Goal: Transaction & Acquisition: Purchase product/service

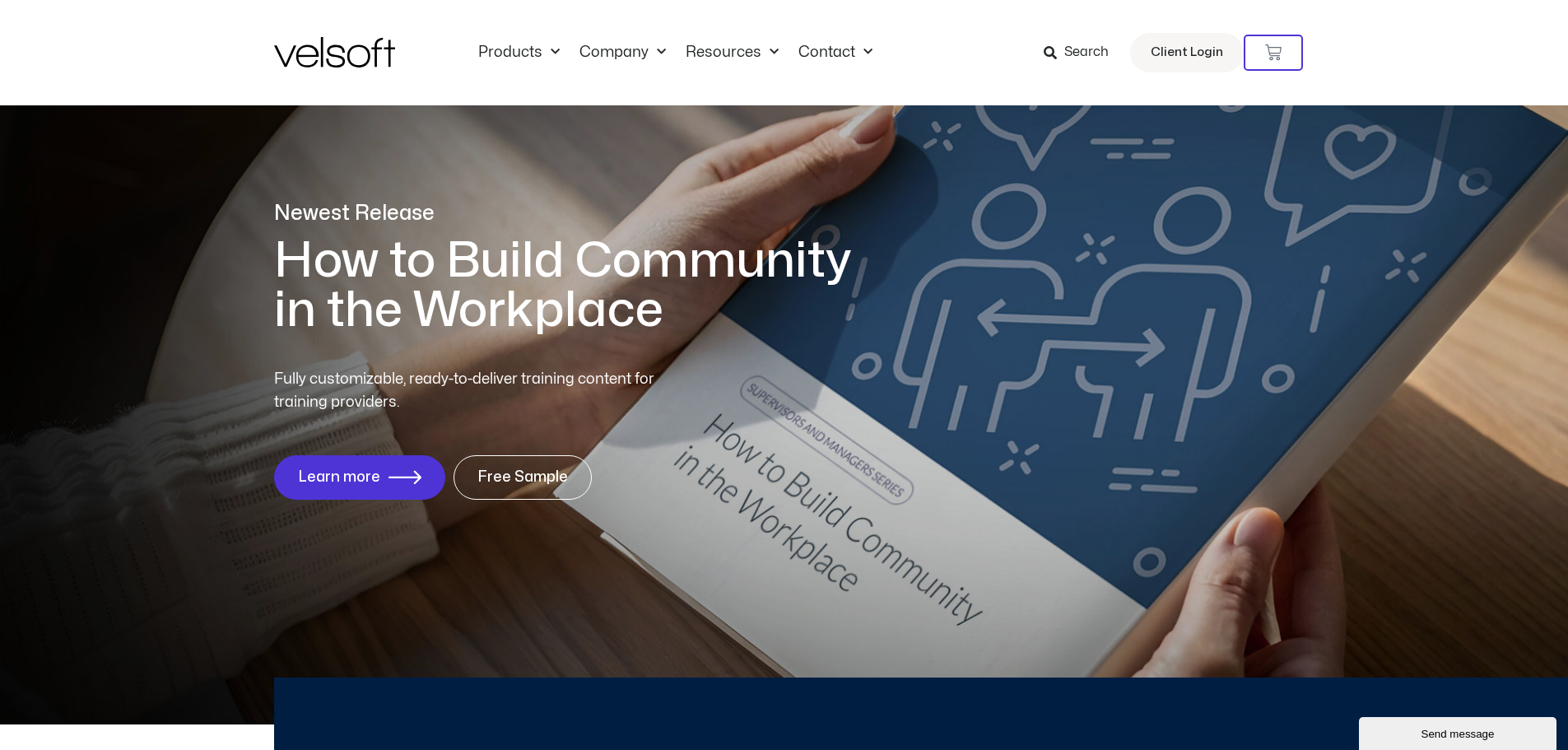
click at [1074, 51] on span "Search" at bounding box center [1086, 52] width 45 height 21
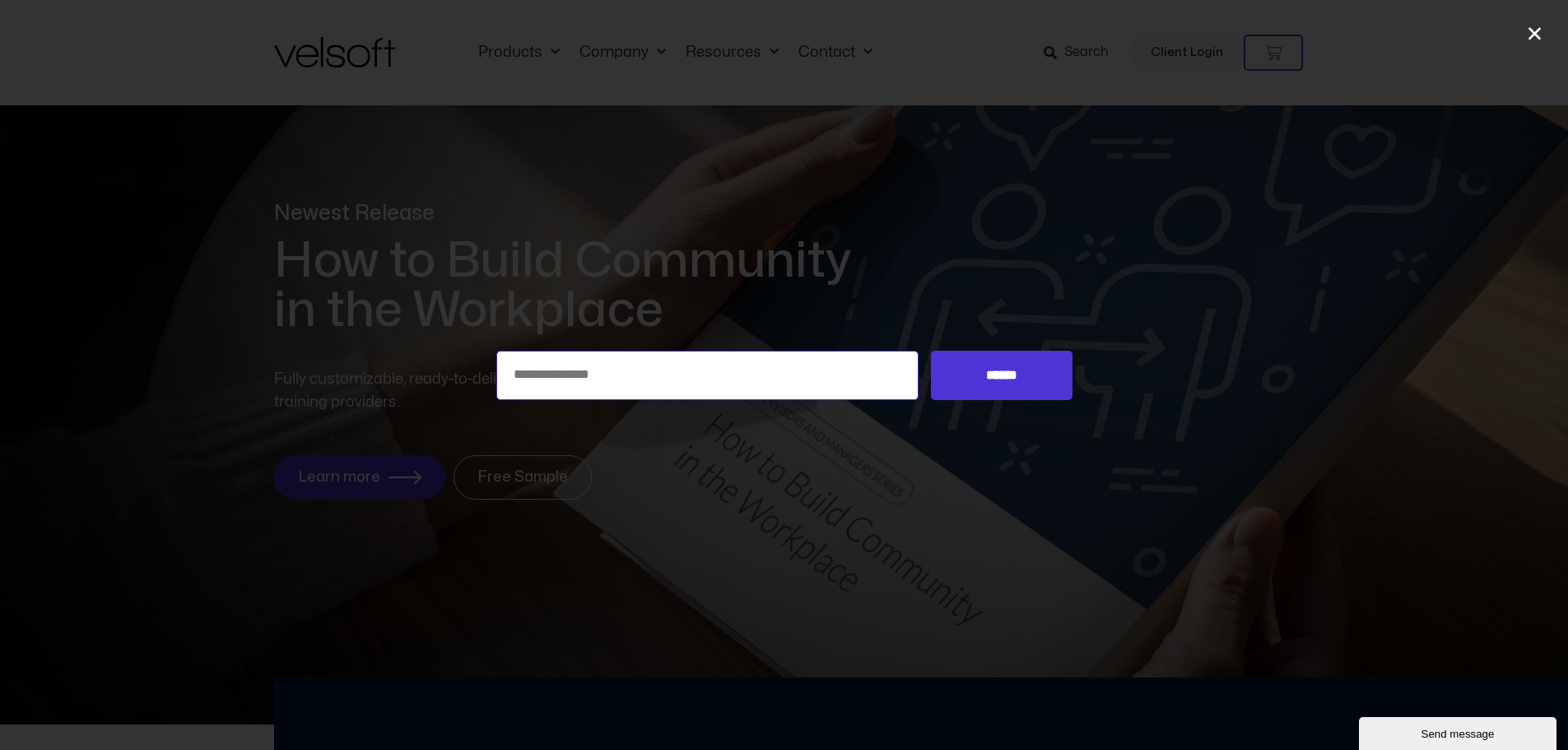
click at [569, 371] on input "Search for:" at bounding box center [707, 375] width 424 height 49
type input "**********"
click at [1005, 380] on input "******" at bounding box center [1002, 375] width 141 height 49
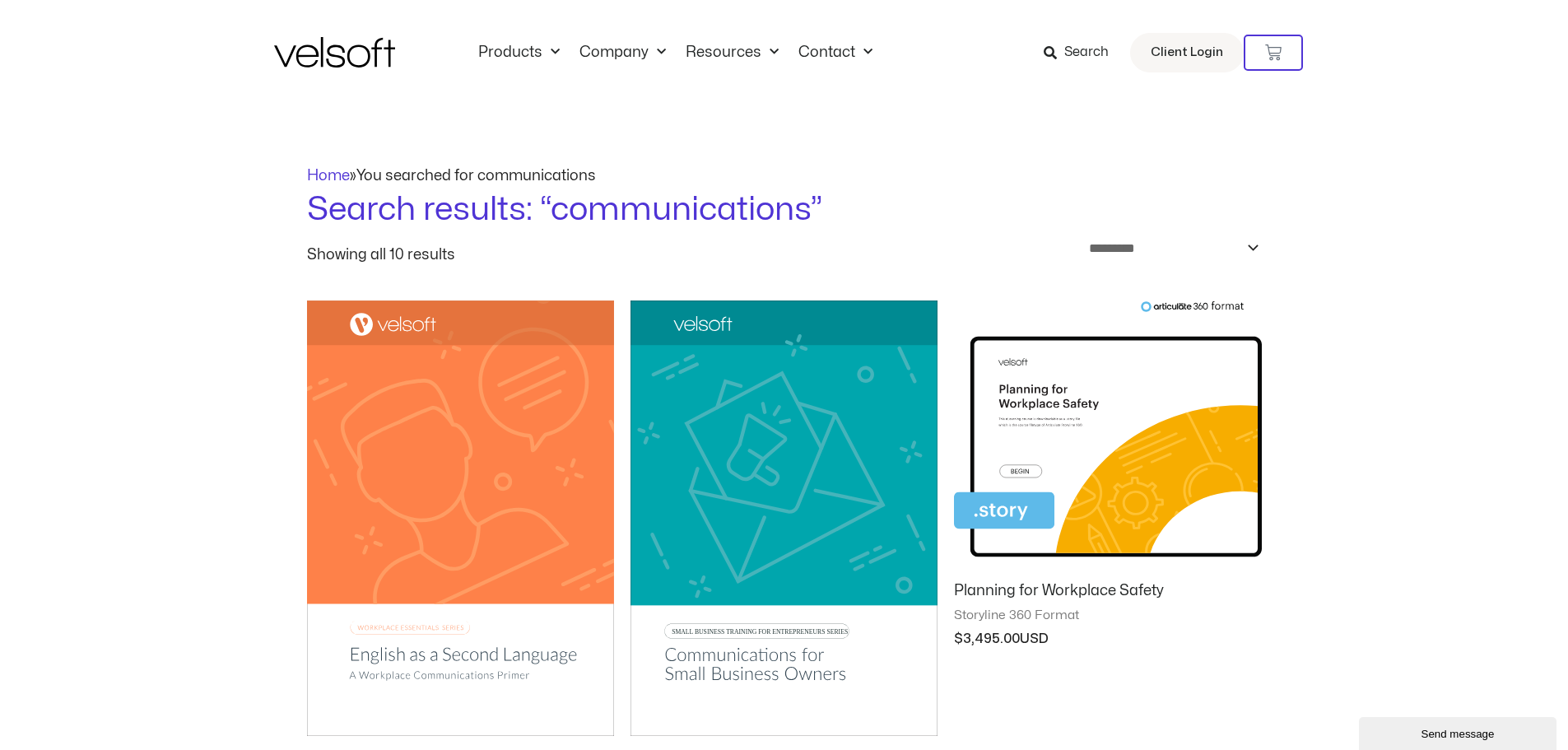
click at [334, 55] on img at bounding box center [334, 52] width 121 height 30
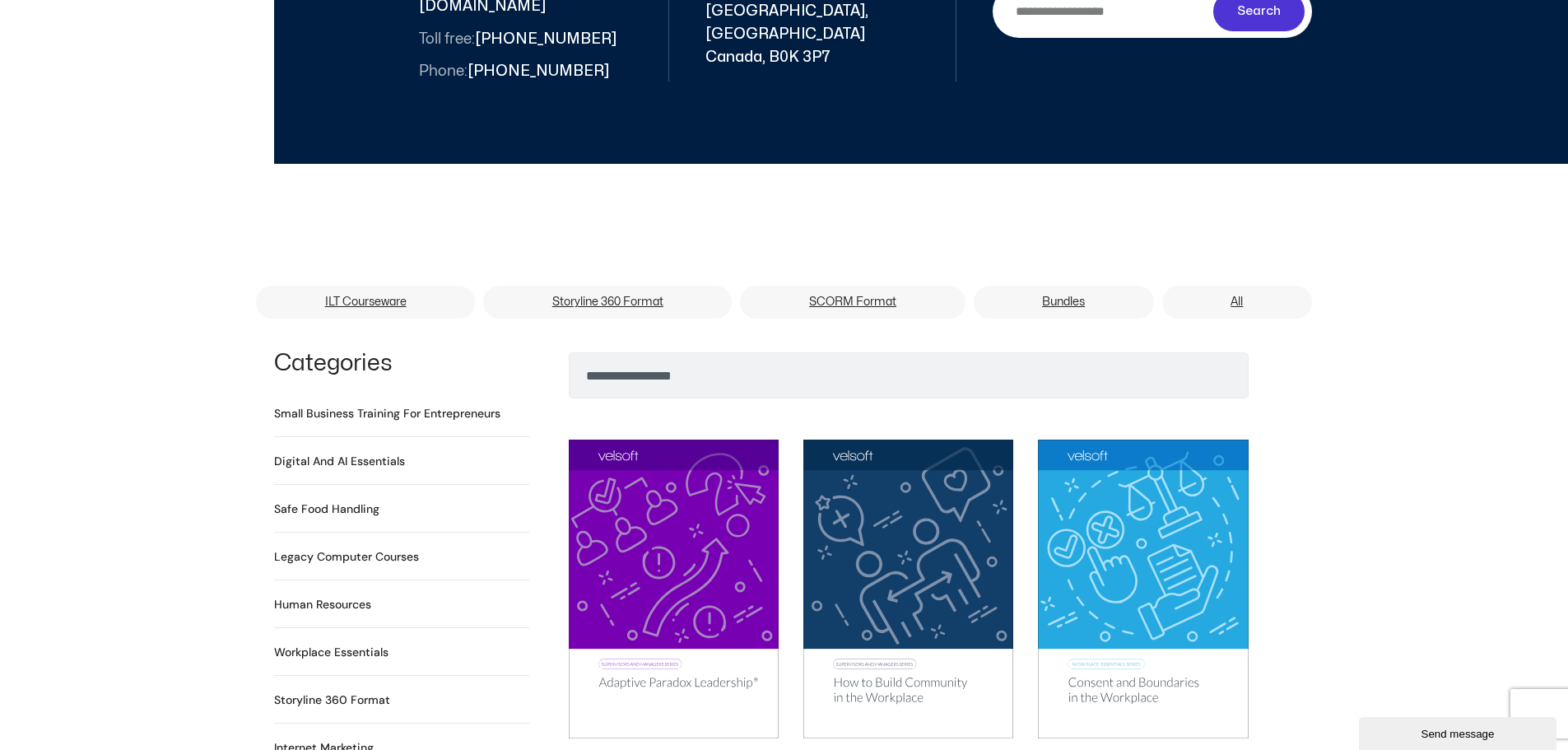
scroll to position [823, 0]
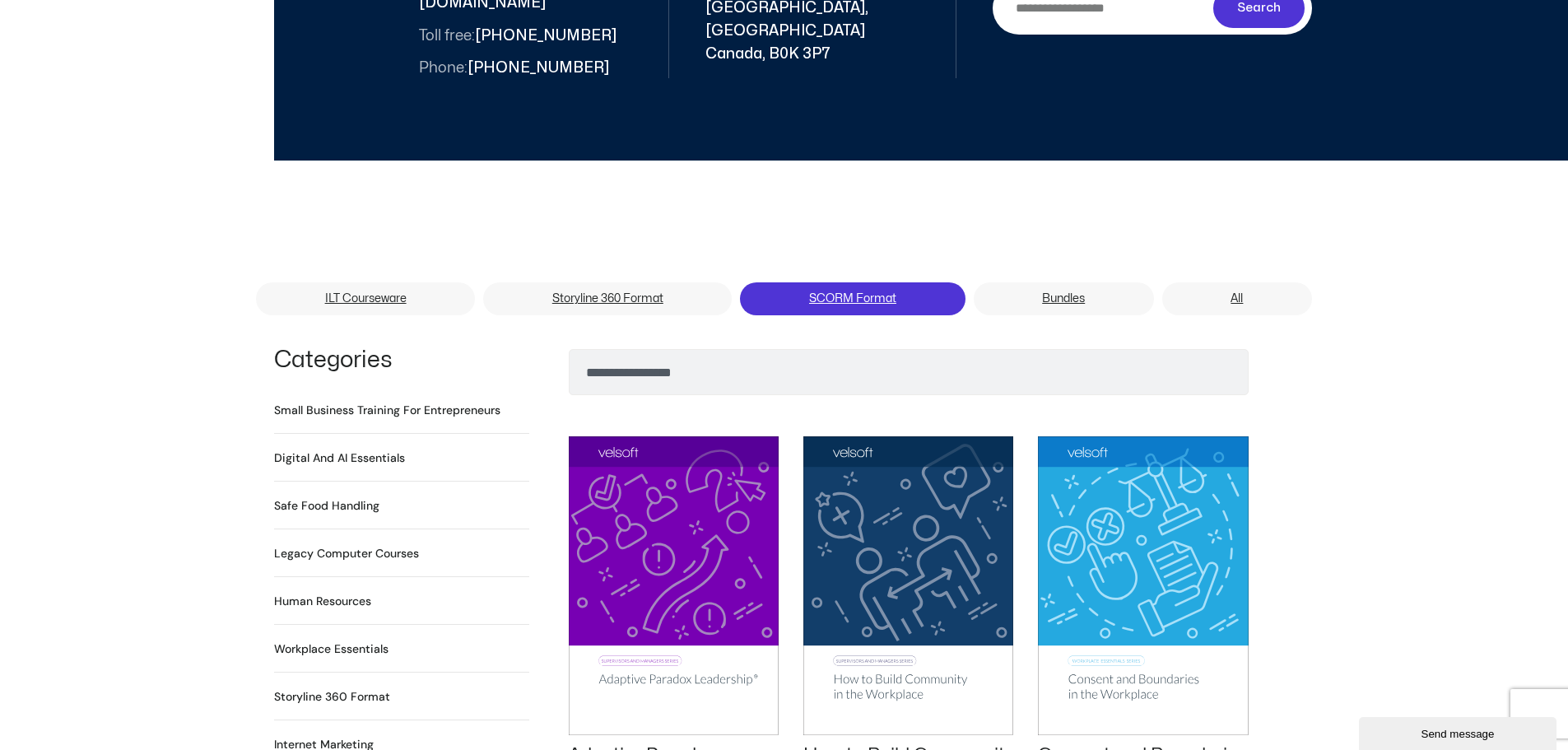
click at [865, 283] on link "SCORM Format" at bounding box center [852, 299] width 225 height 33
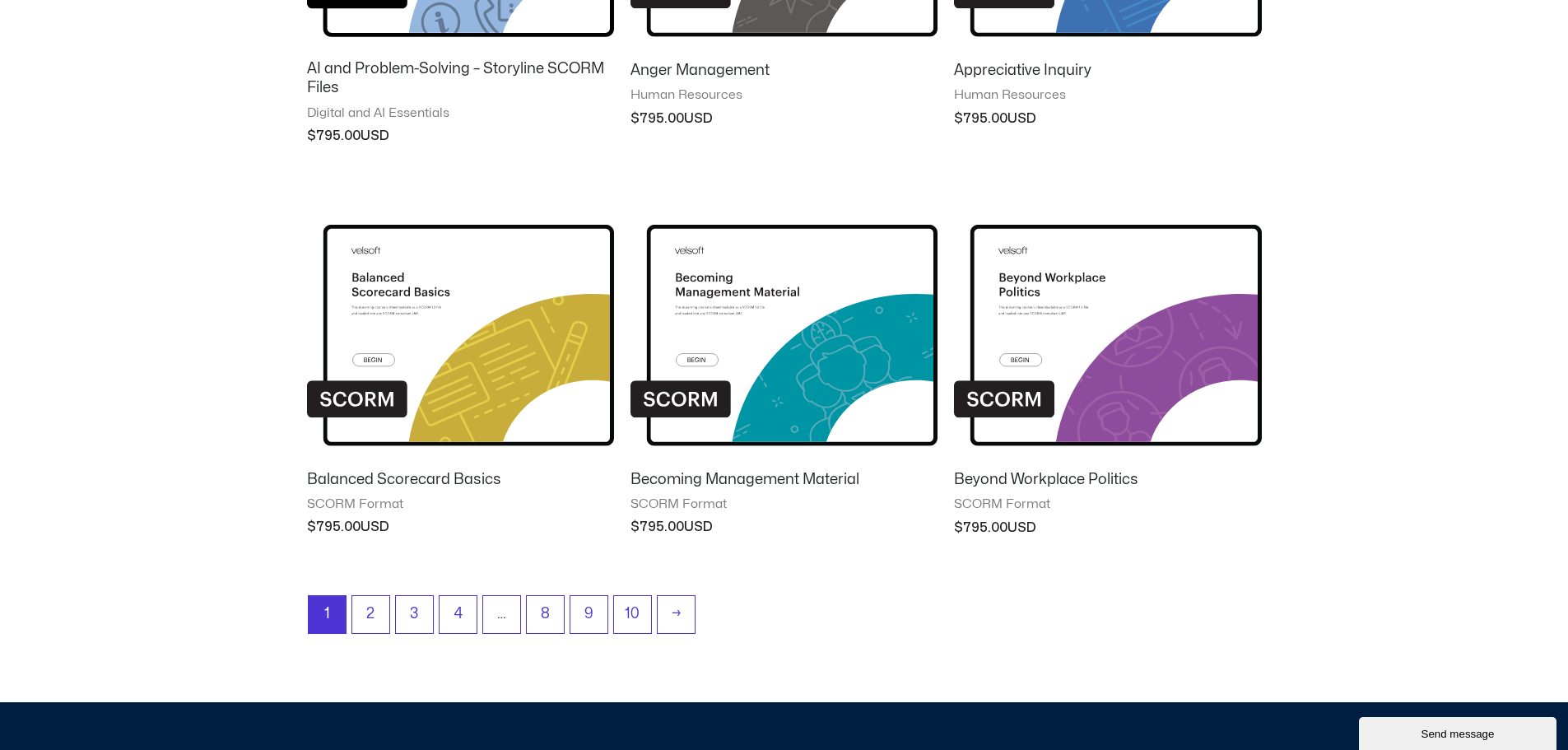
scroll to position [1317, 0]
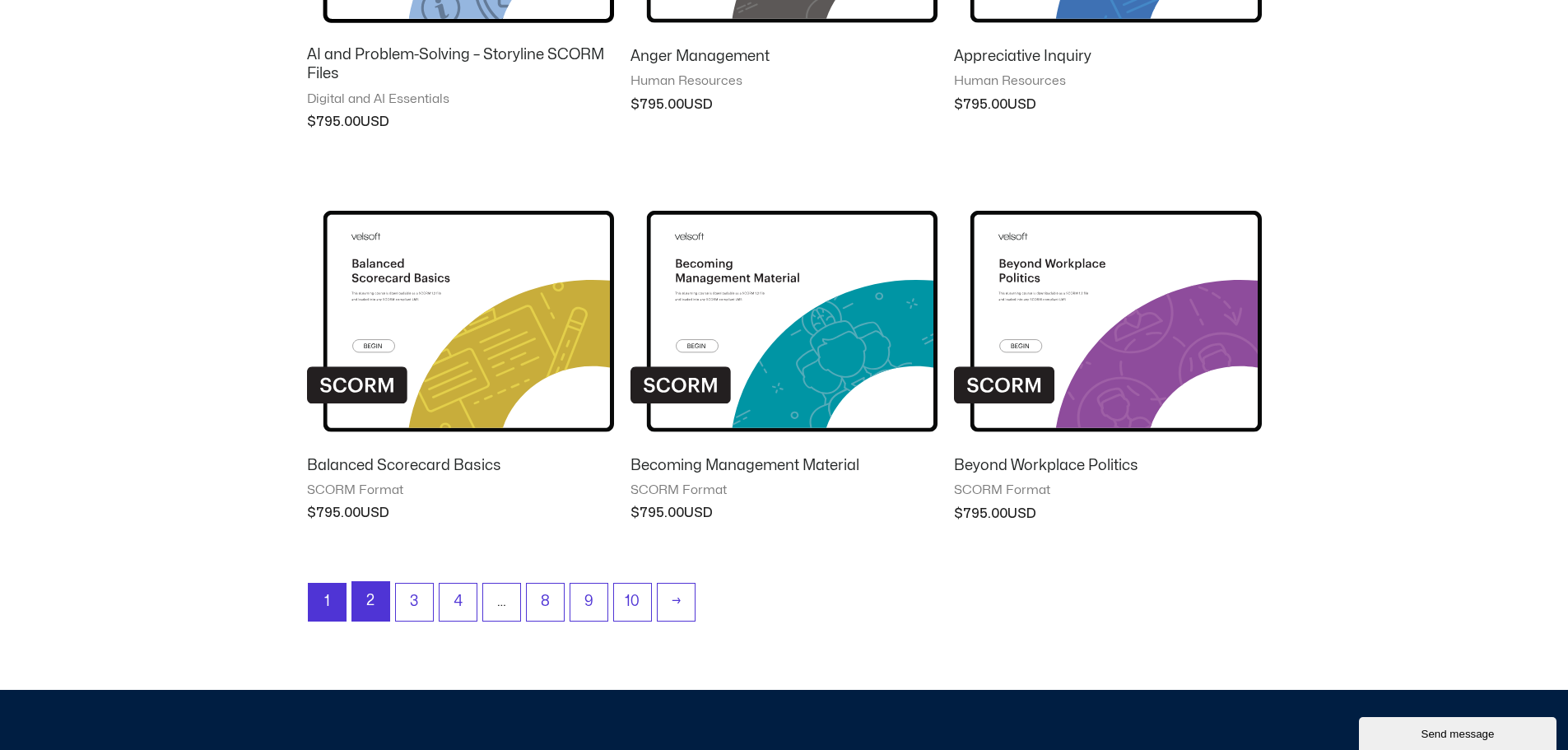
click at [371, 596] on link "2" at bounding box center [370, 601] width 37 height 39
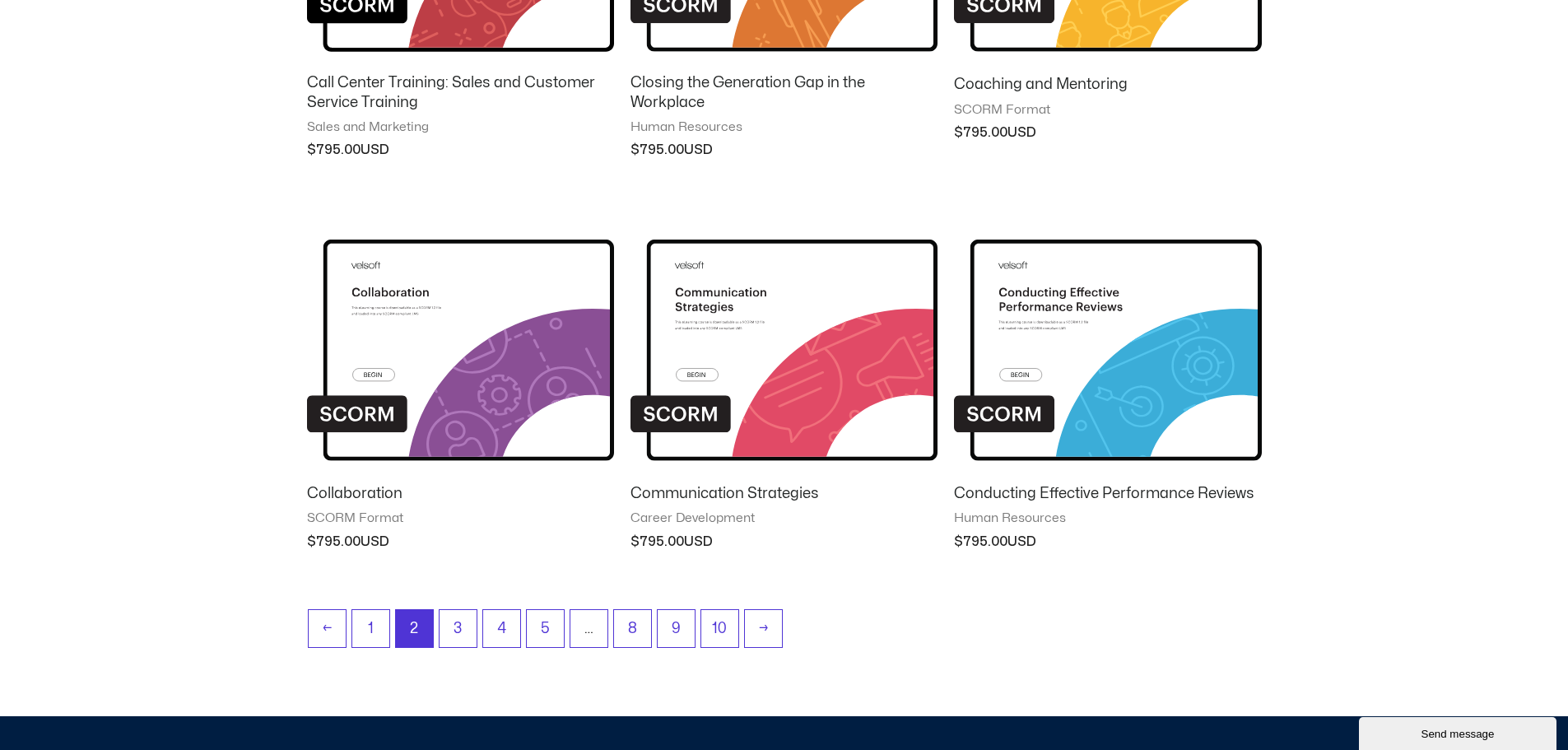
scroll to position [1317, 0]
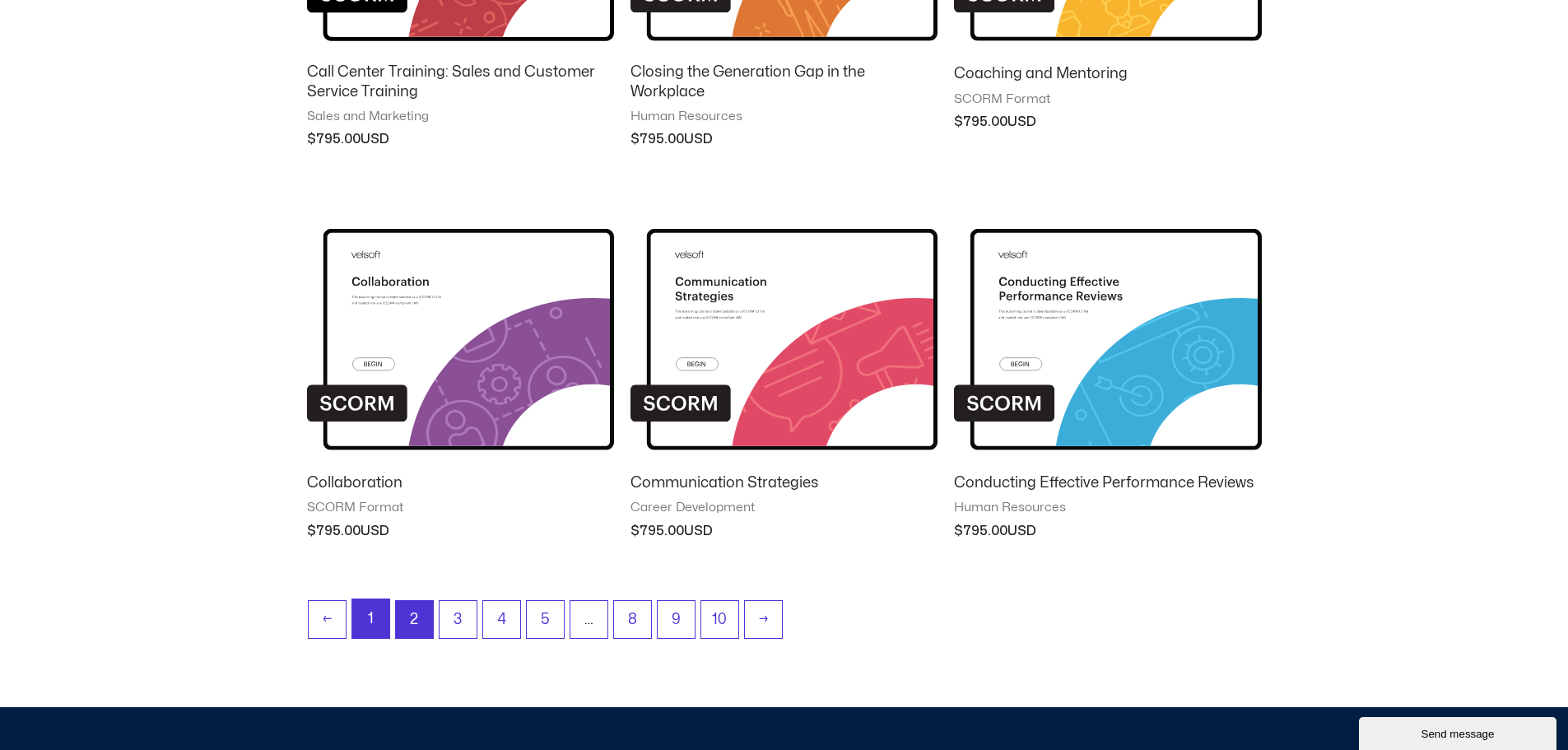
click at [365, 620] on link "1" at bounding box center [370, 619] width 37 height 39
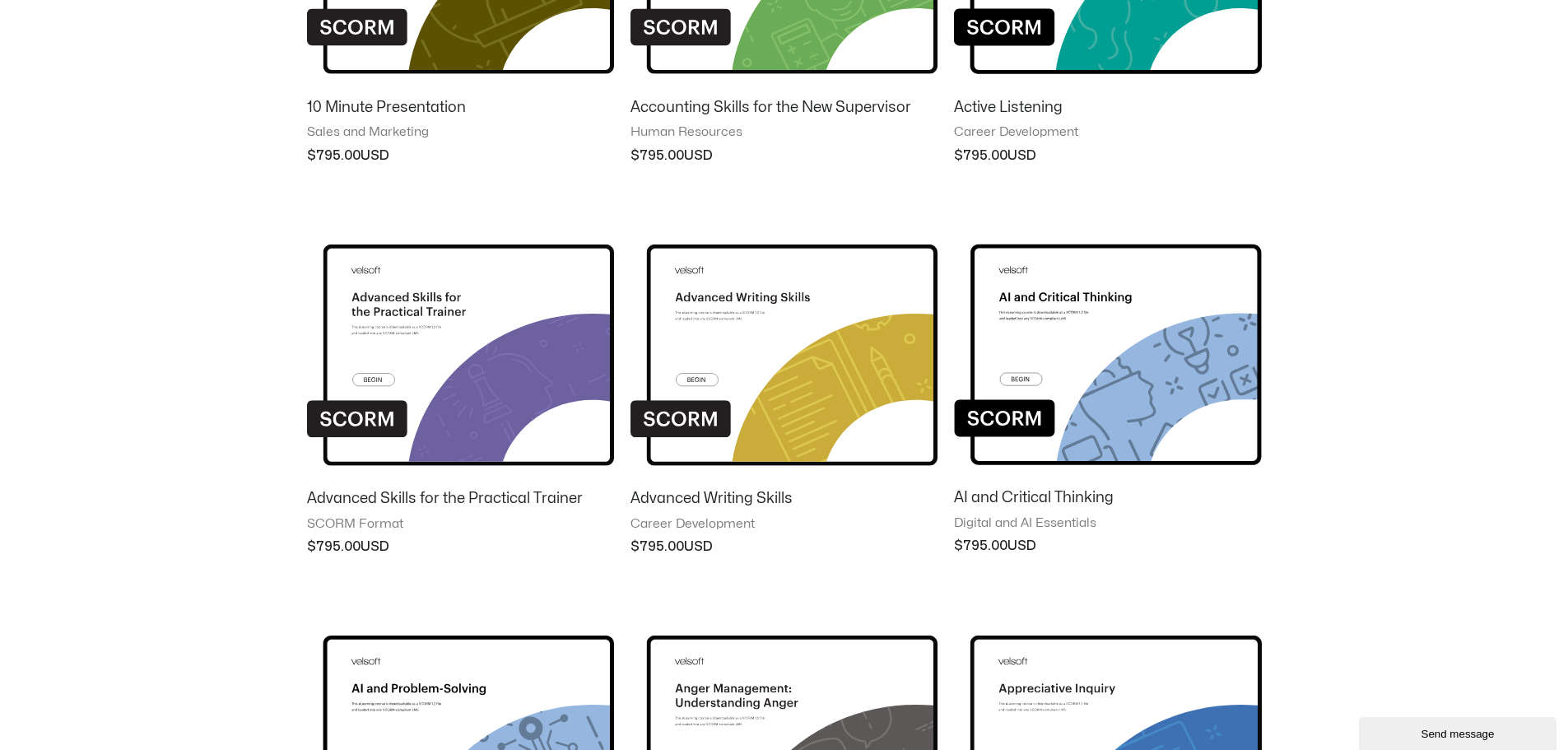
scroll to position [494, 0]
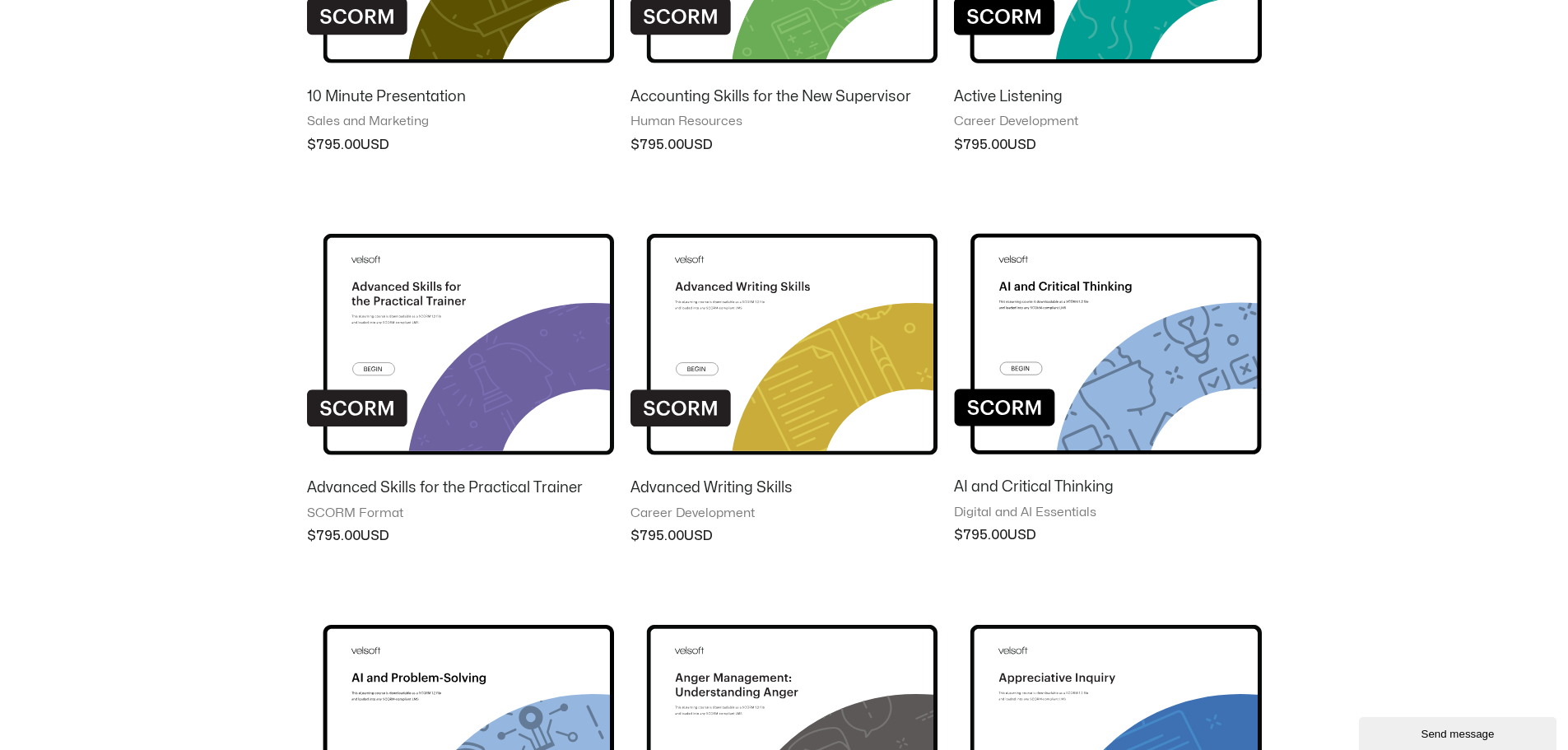
click at [741, 313] on img at bounding box center [784, 331] width 308 height 267
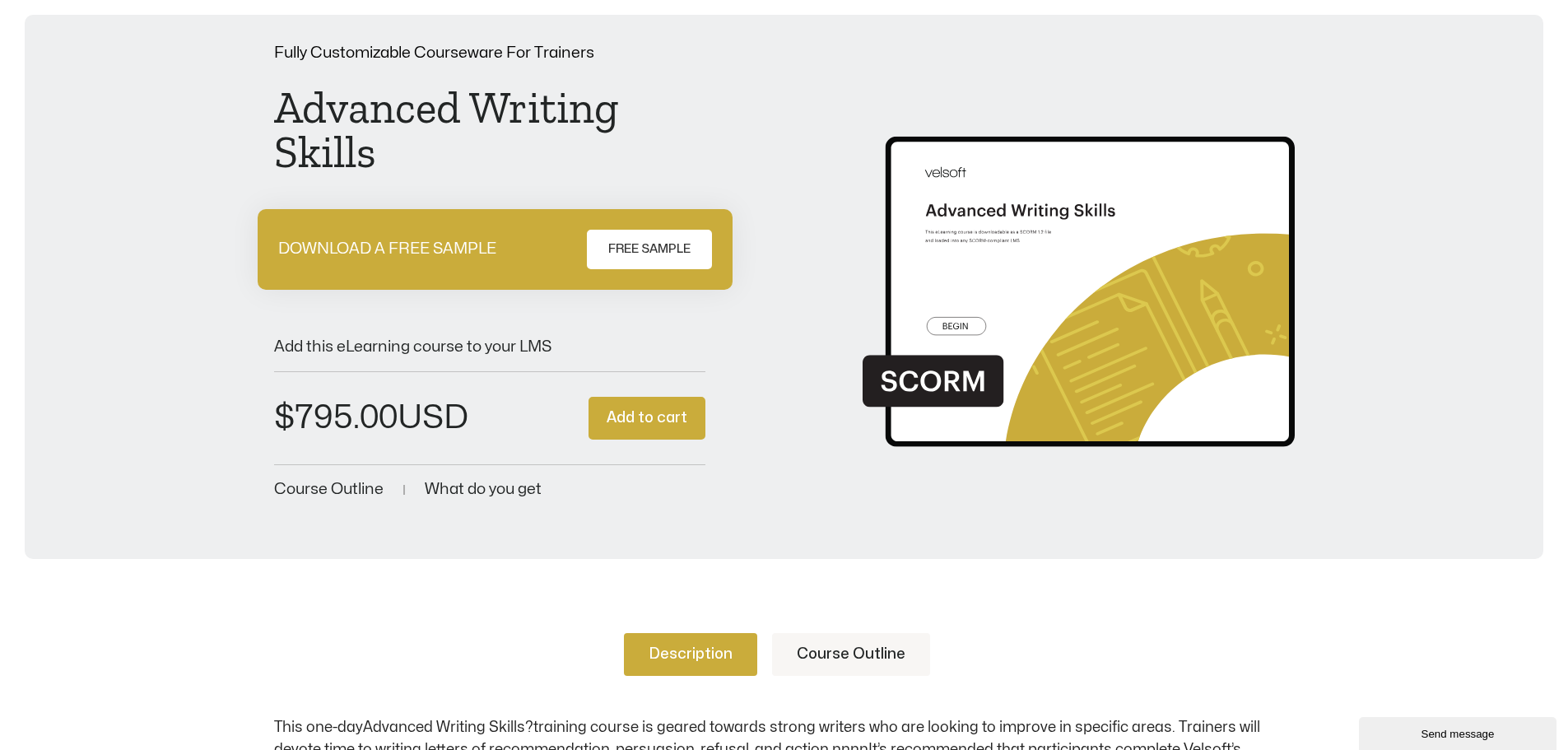
scroll to position [82, 0]
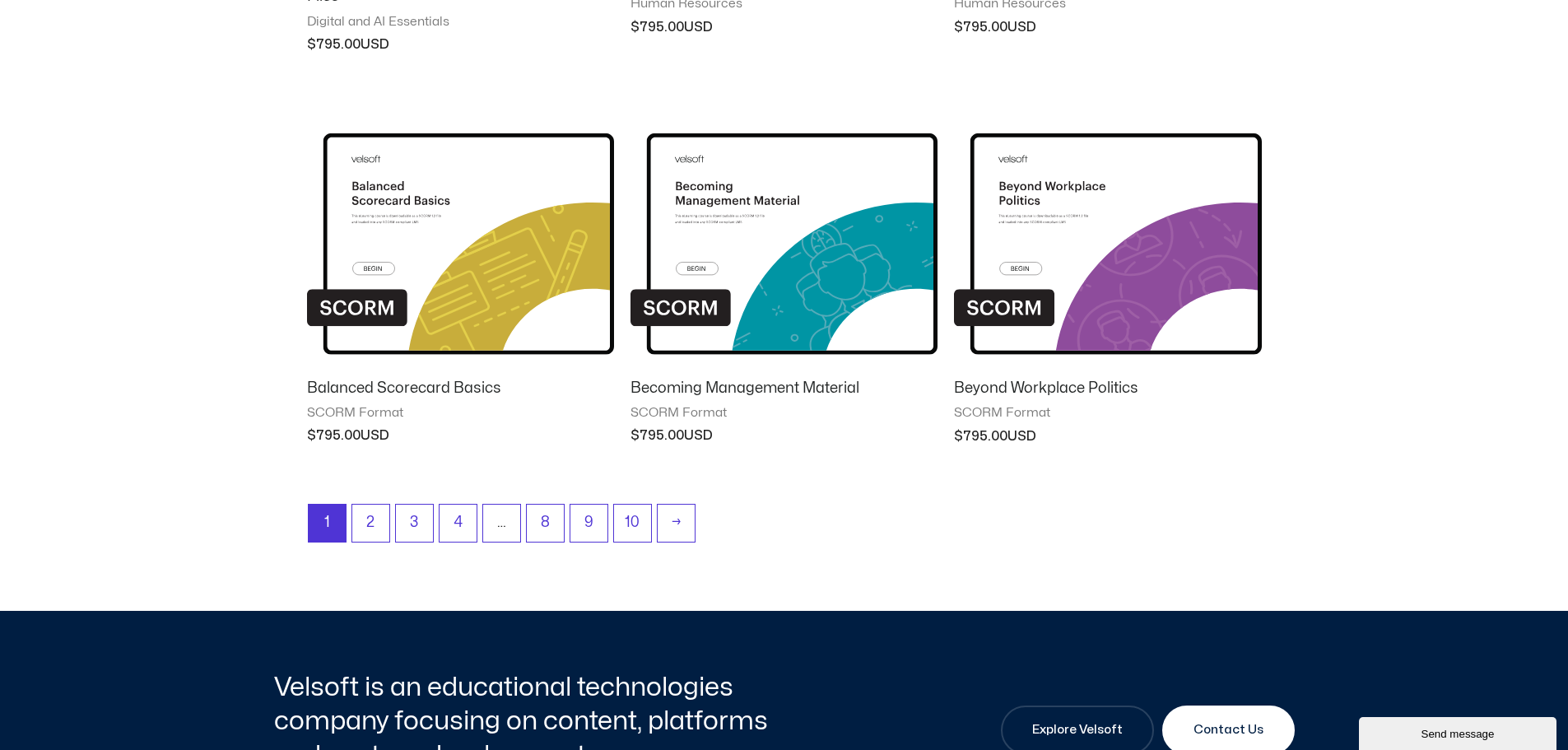
scroll to position [1399, 0]
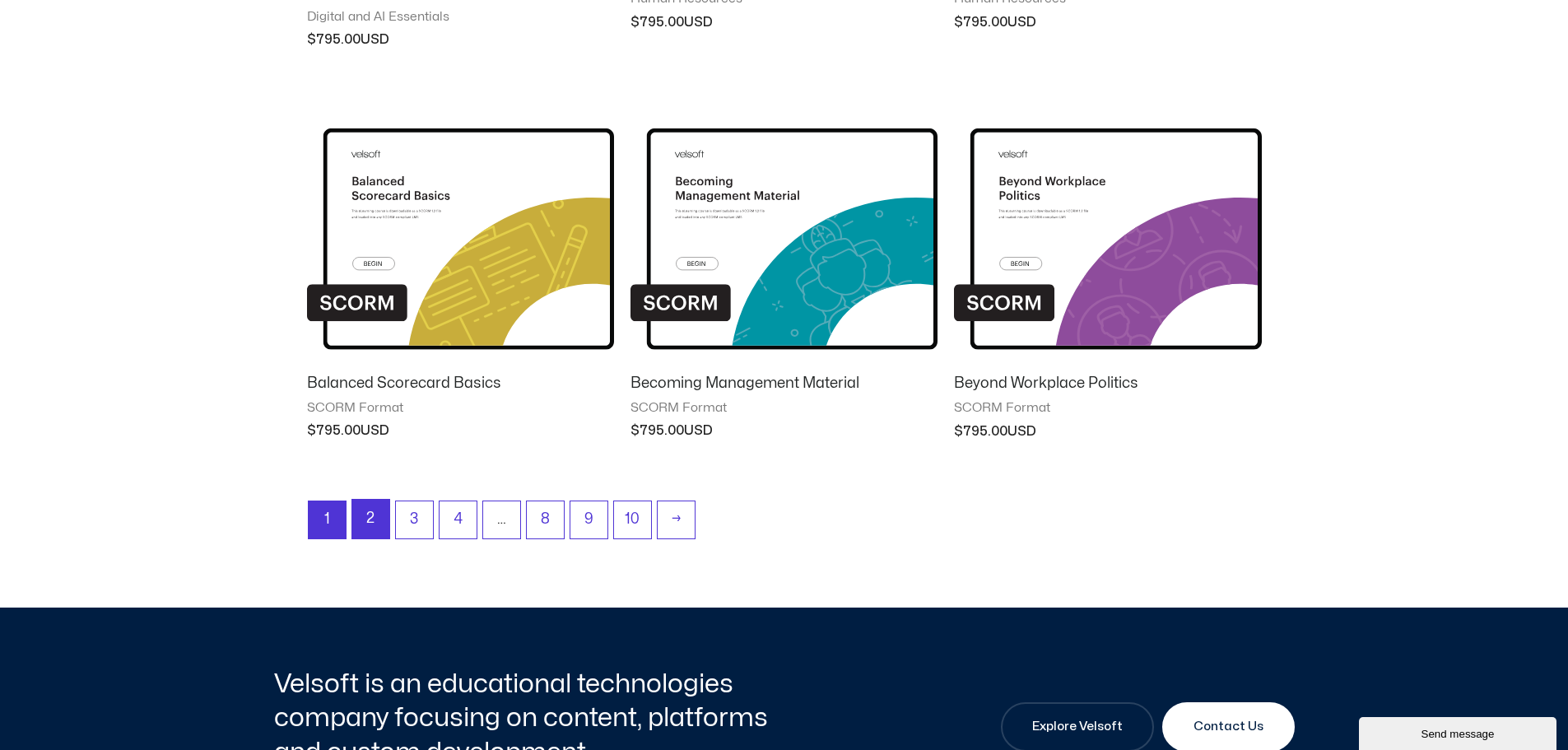
click at [368, 515] on link "2" at bounding box center [370, 519] width 37 height 39
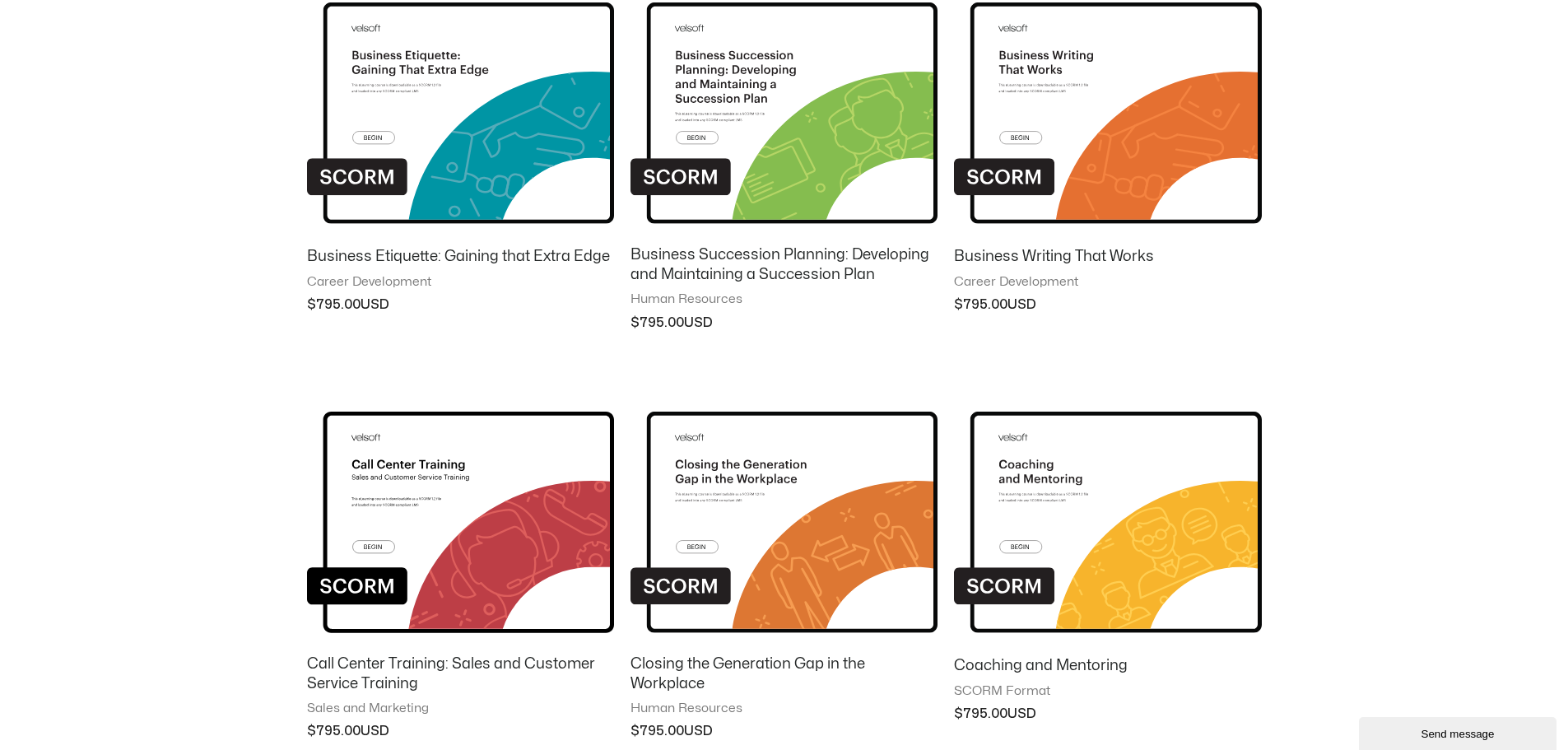
scroll to position [740, 0]
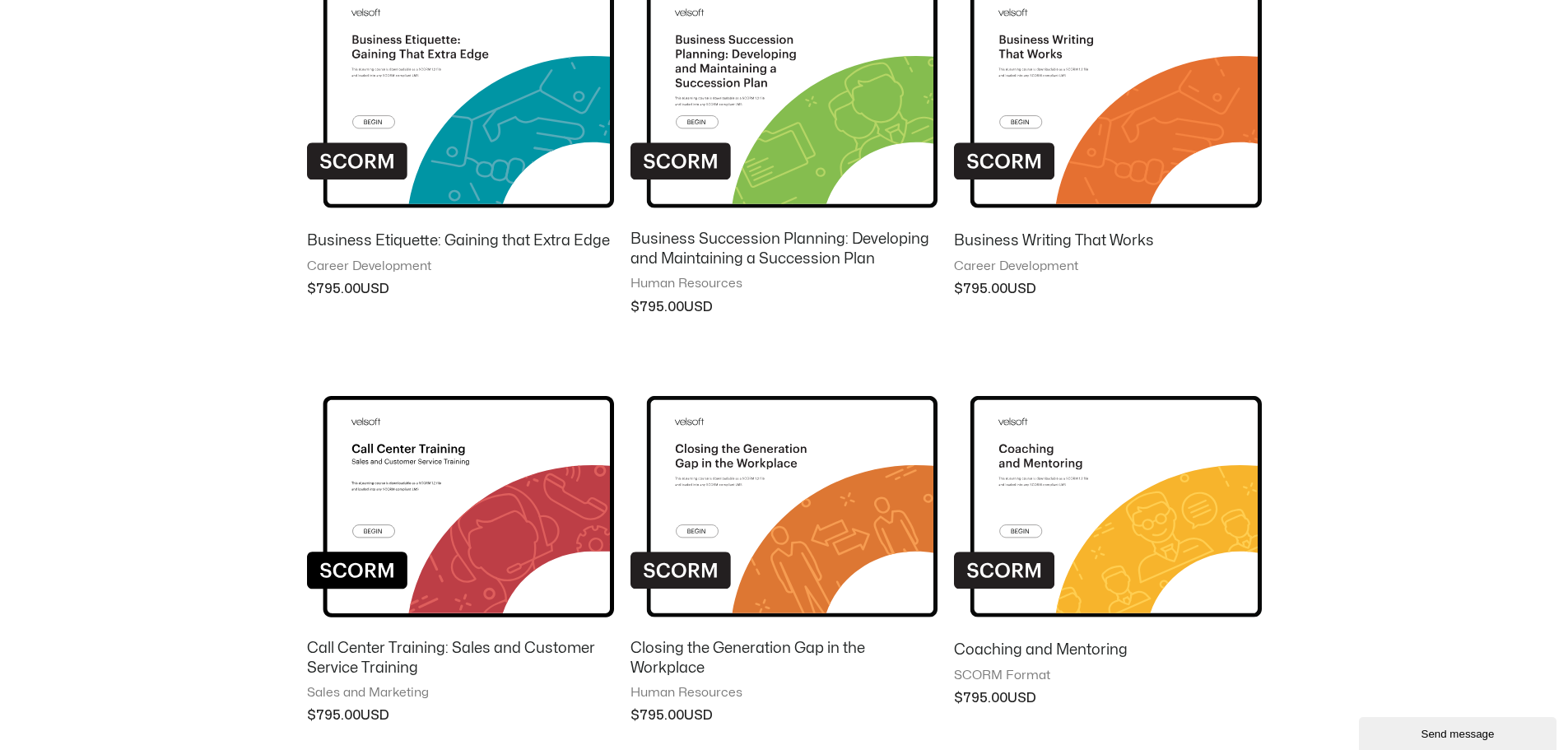
click at [1054, 85] on img at bounding box center [1107, 84] width 308 height 267
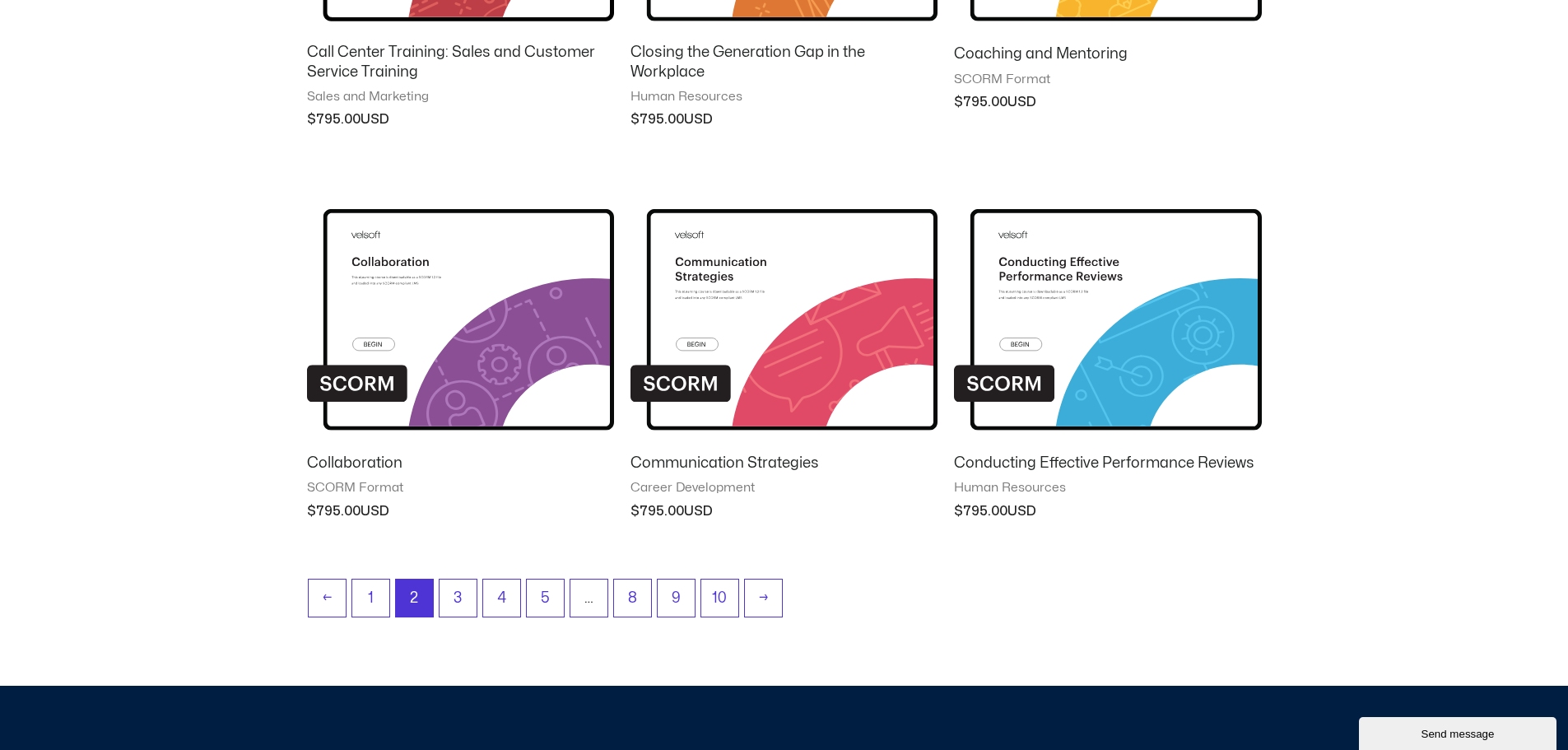
scroll to position [1399, 0]
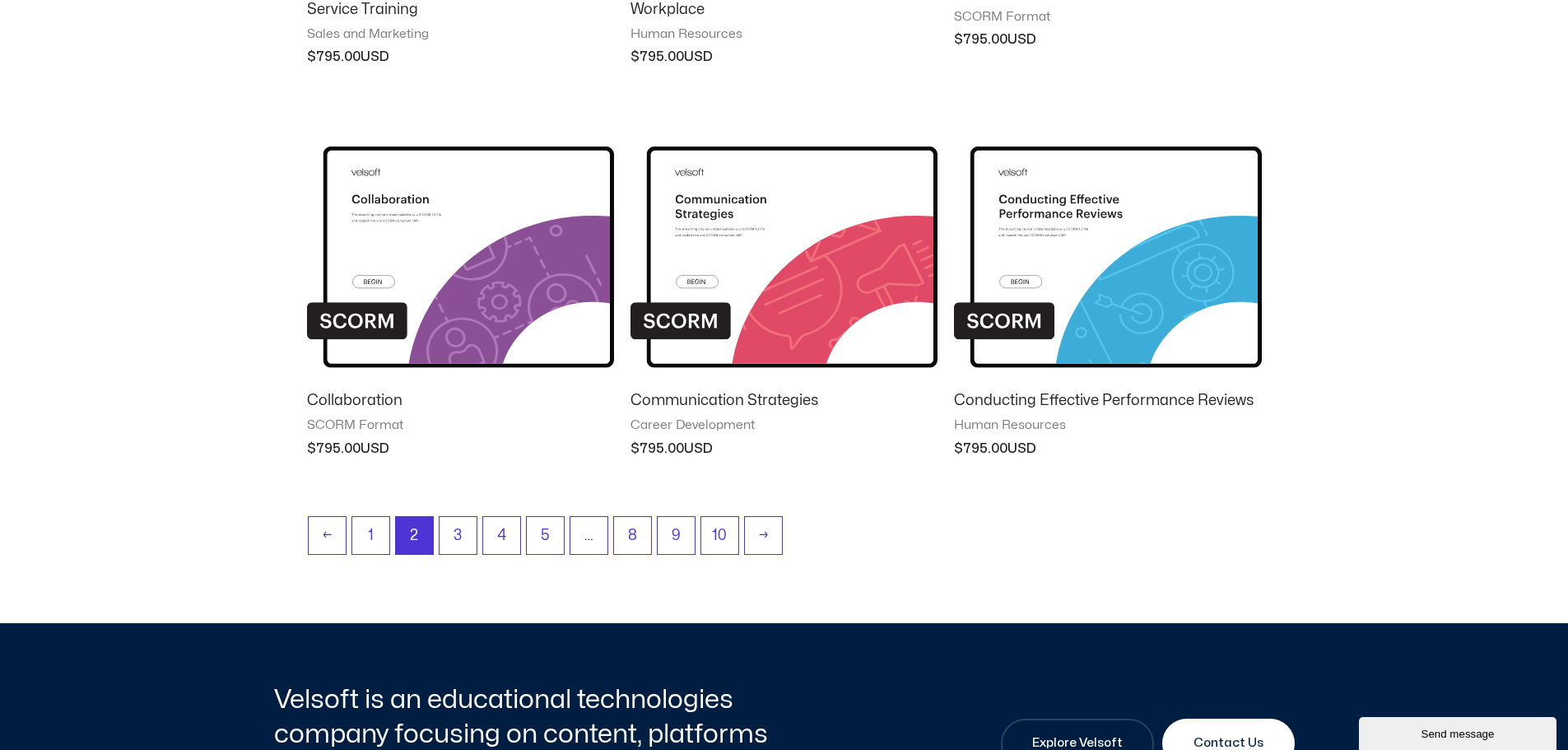
click at [795, 238] on img at bounding box center [784, 244] width 308 height 267
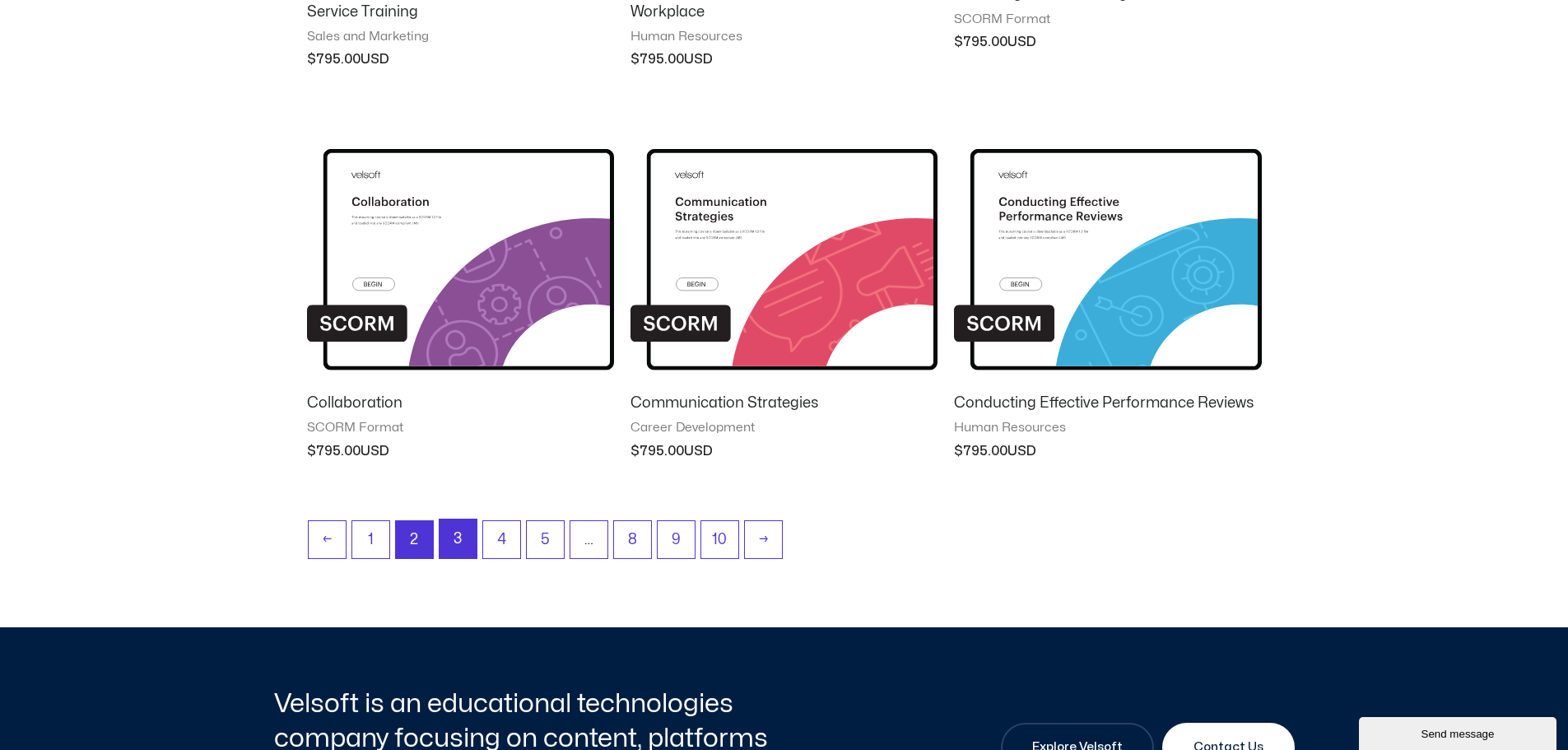
click at [460, 537] on link "3" at bounding box center [458, 539] width 37 height 39
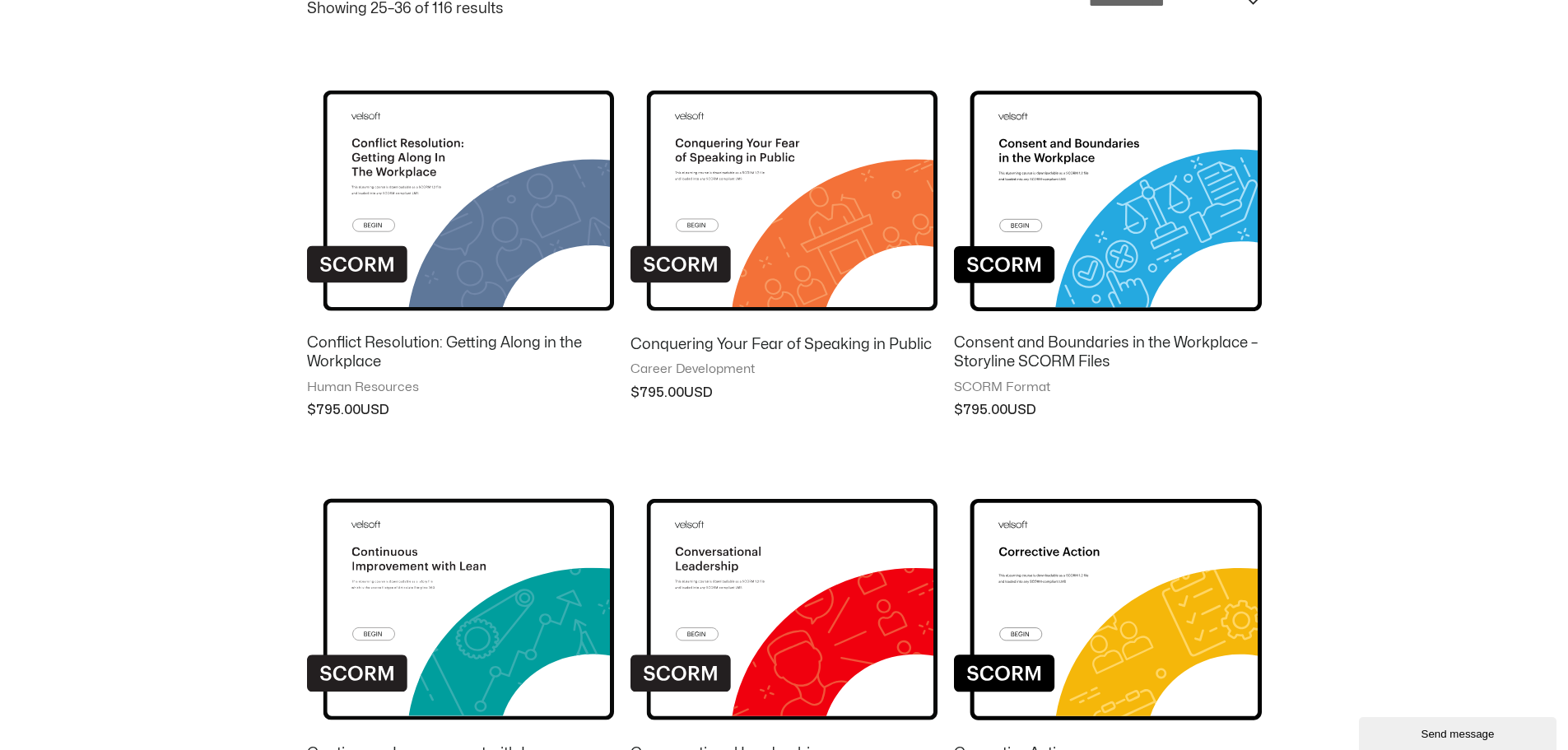
scroll to position [247, 0]
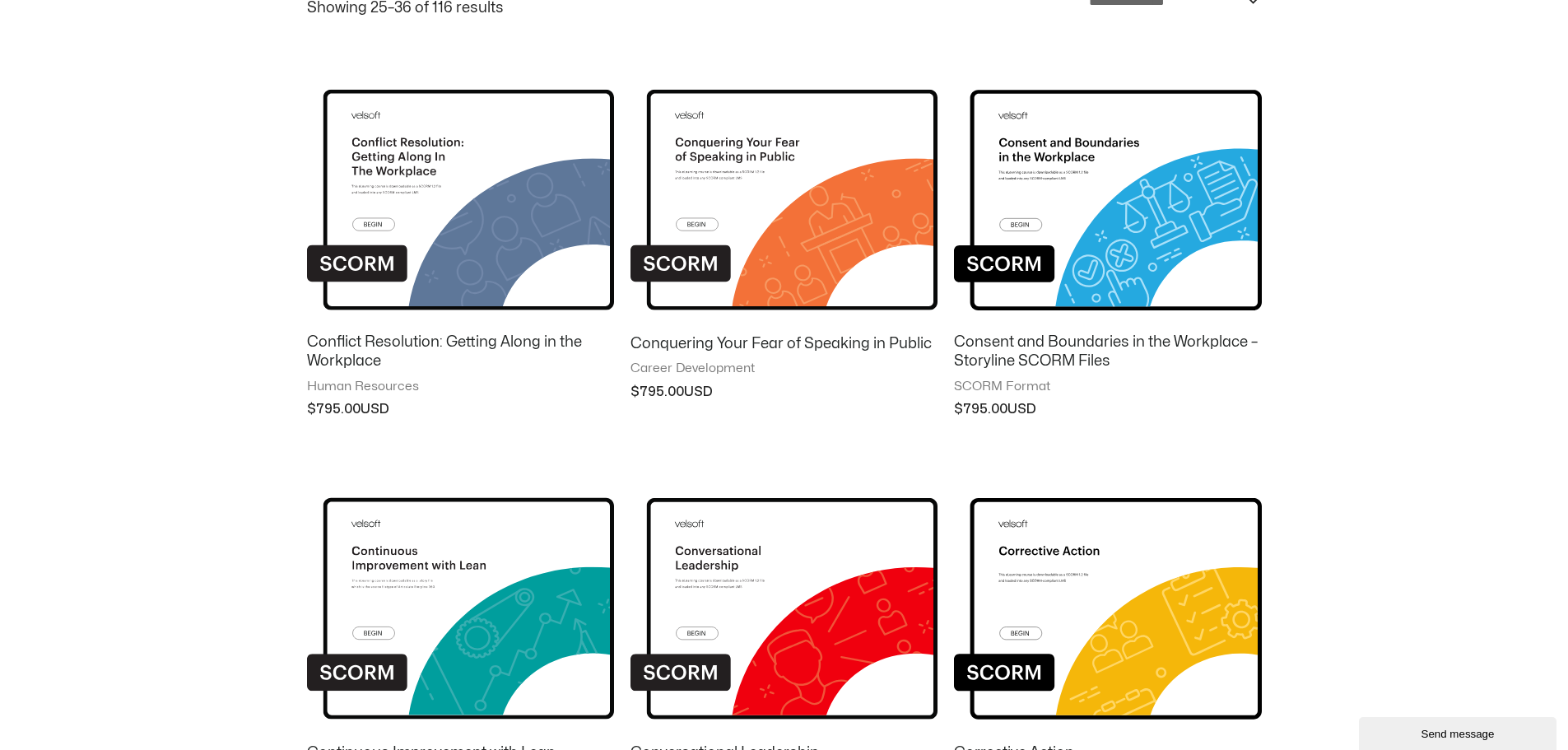
click at [770, 184] on img at bounding box center [784, 187] width 308 height 267
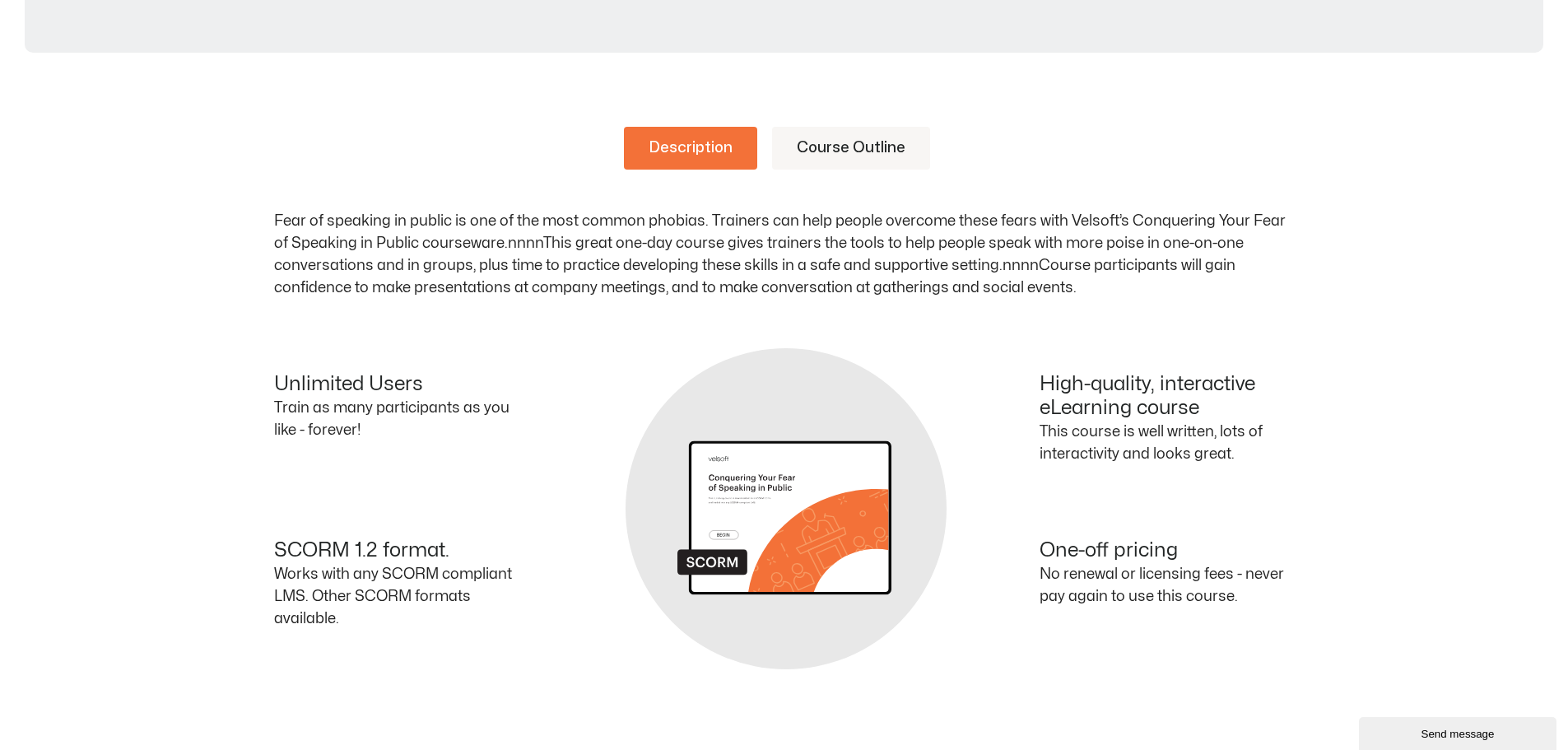
scroll to position [494, 0]
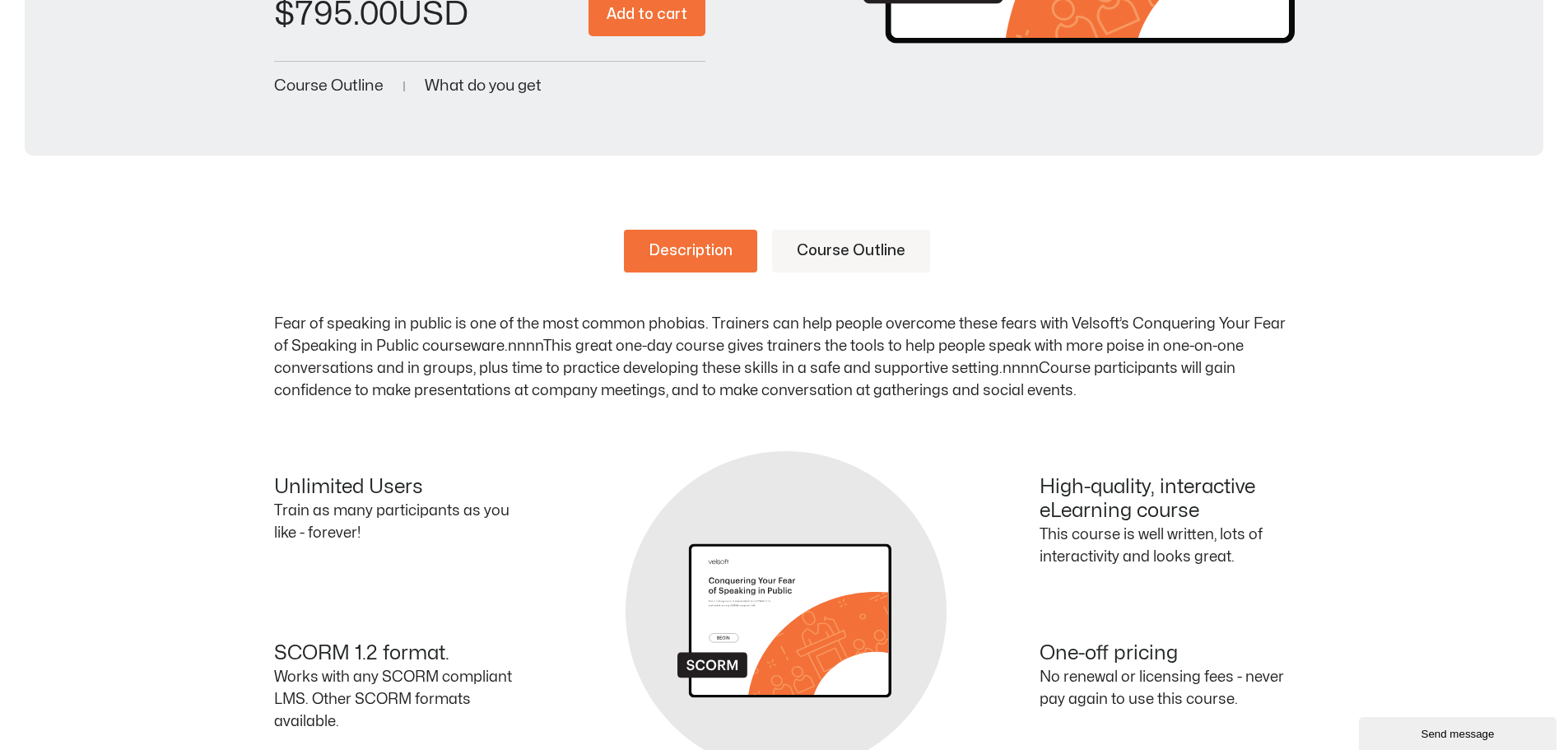
click at [851, 247] on link "Course Outline" at bounding box center [851, 250] width 158 height 43
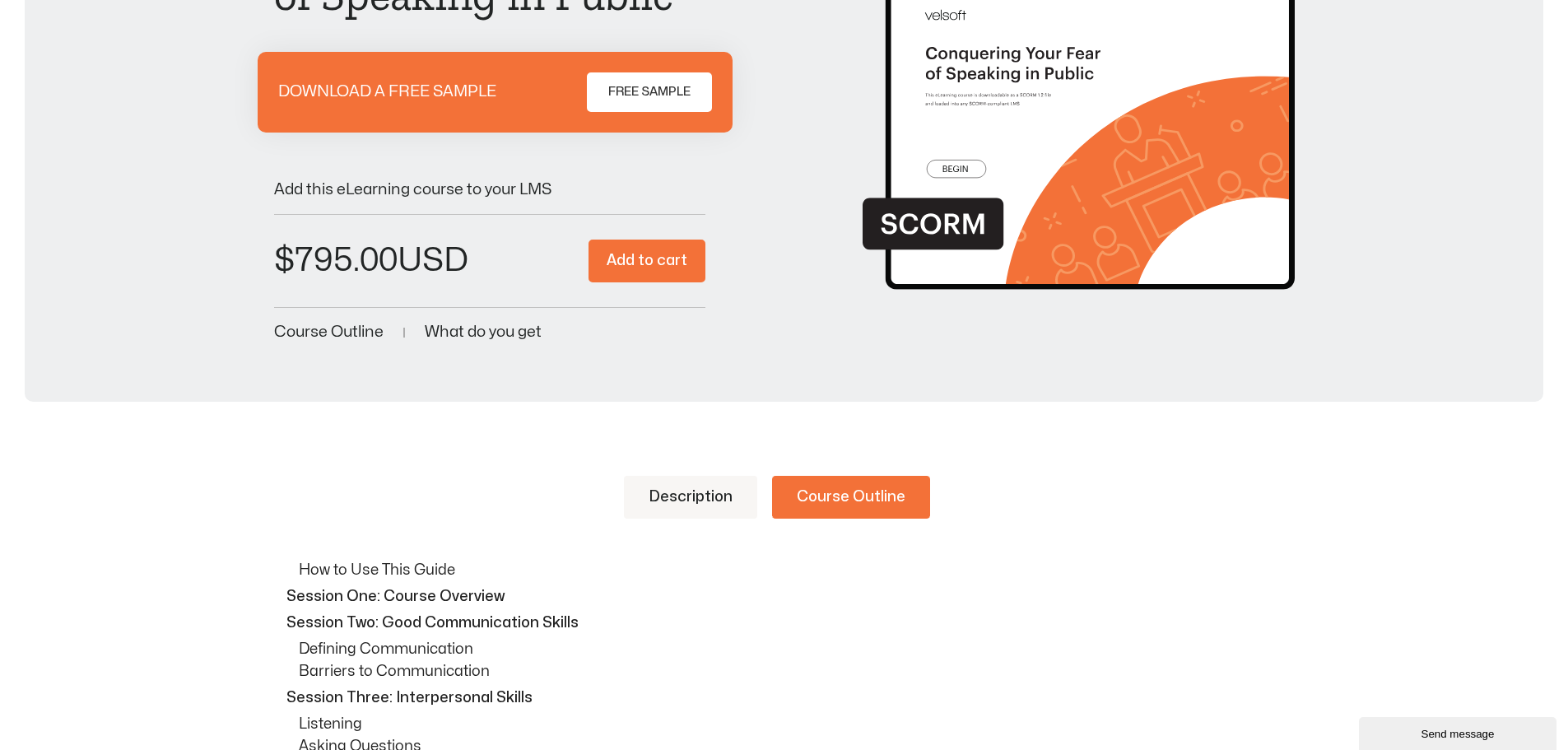
scroll to position [247, 0]
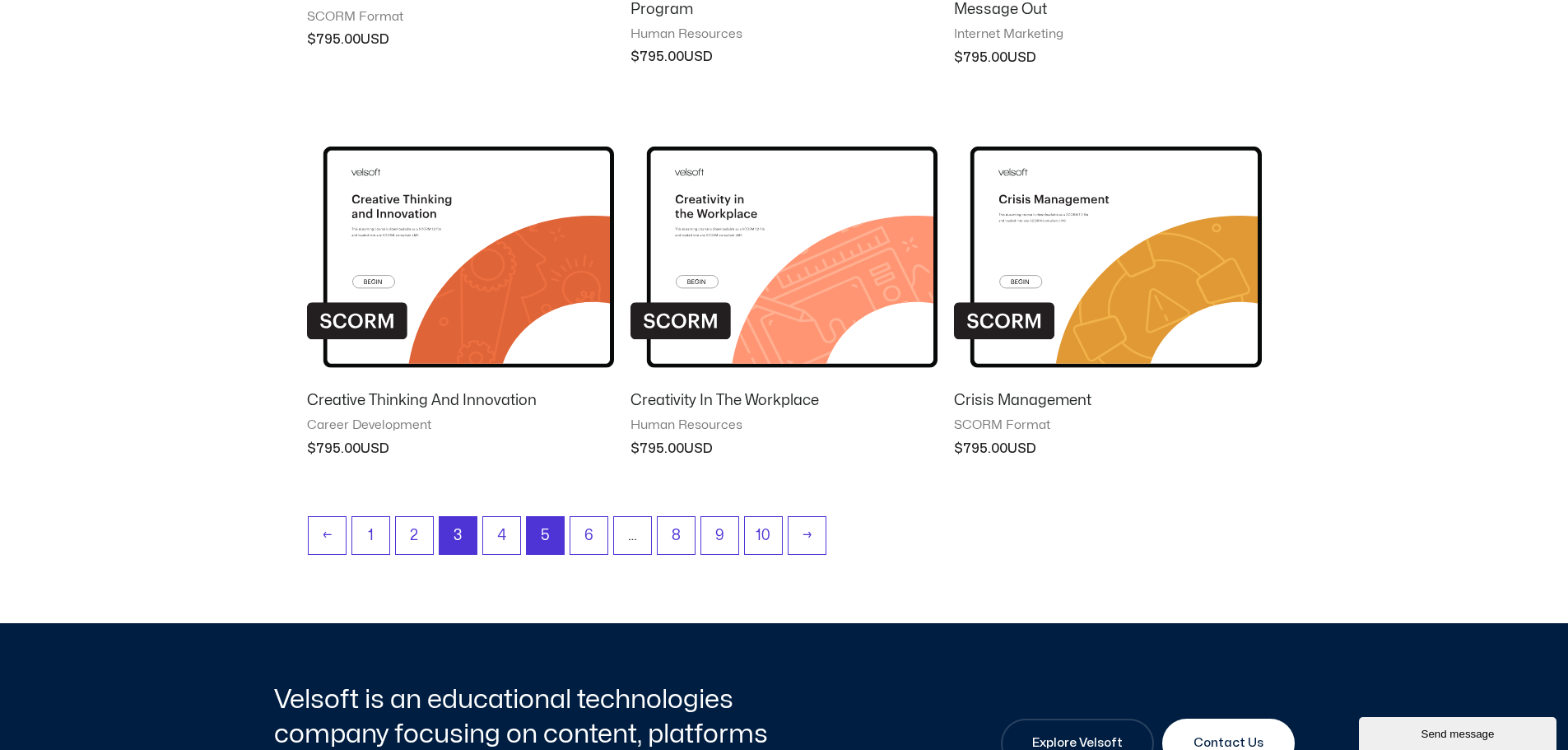
scroll to position [1482, 0]
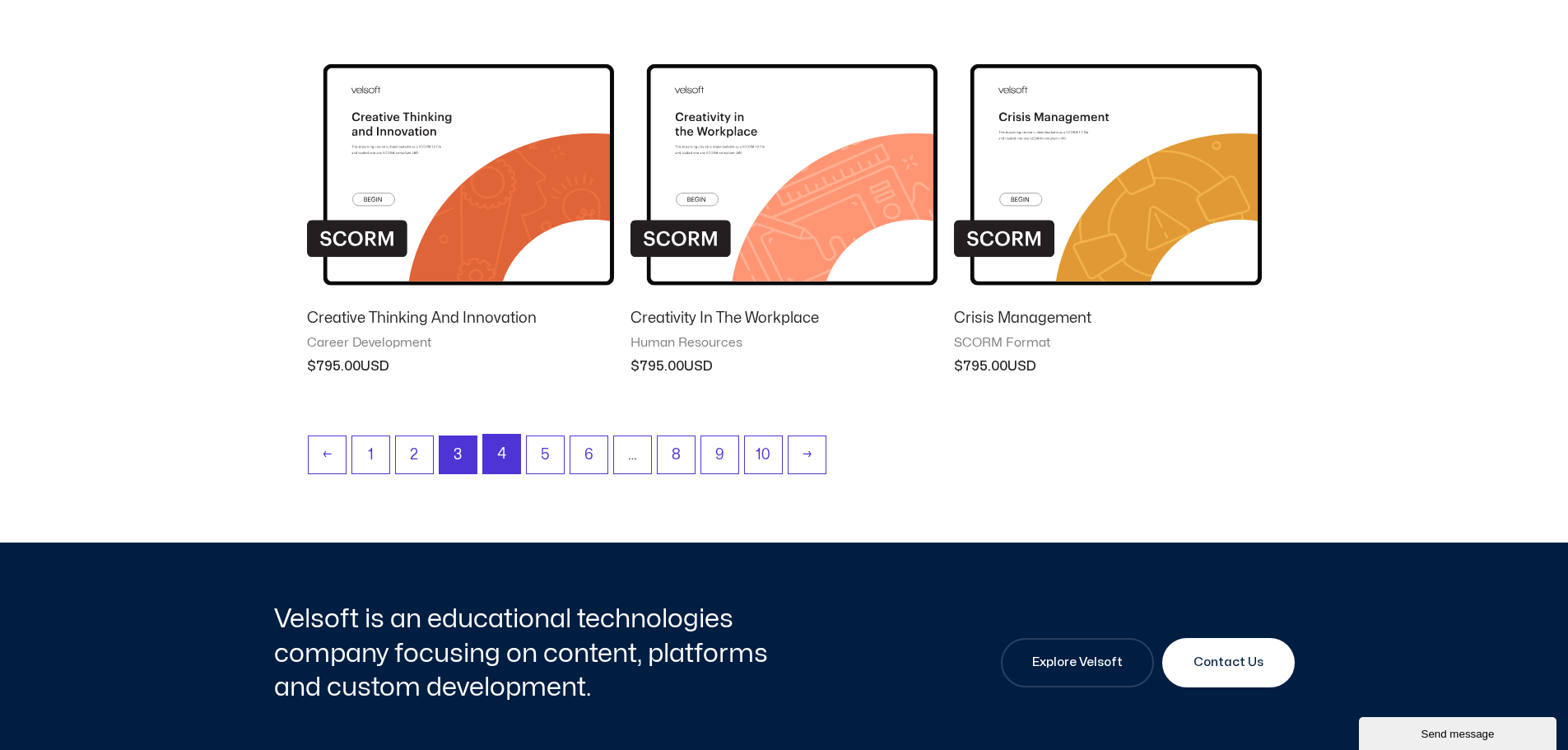
click at [501, 449] on link "4" at bounding box center [502, 454] width 37 height 39
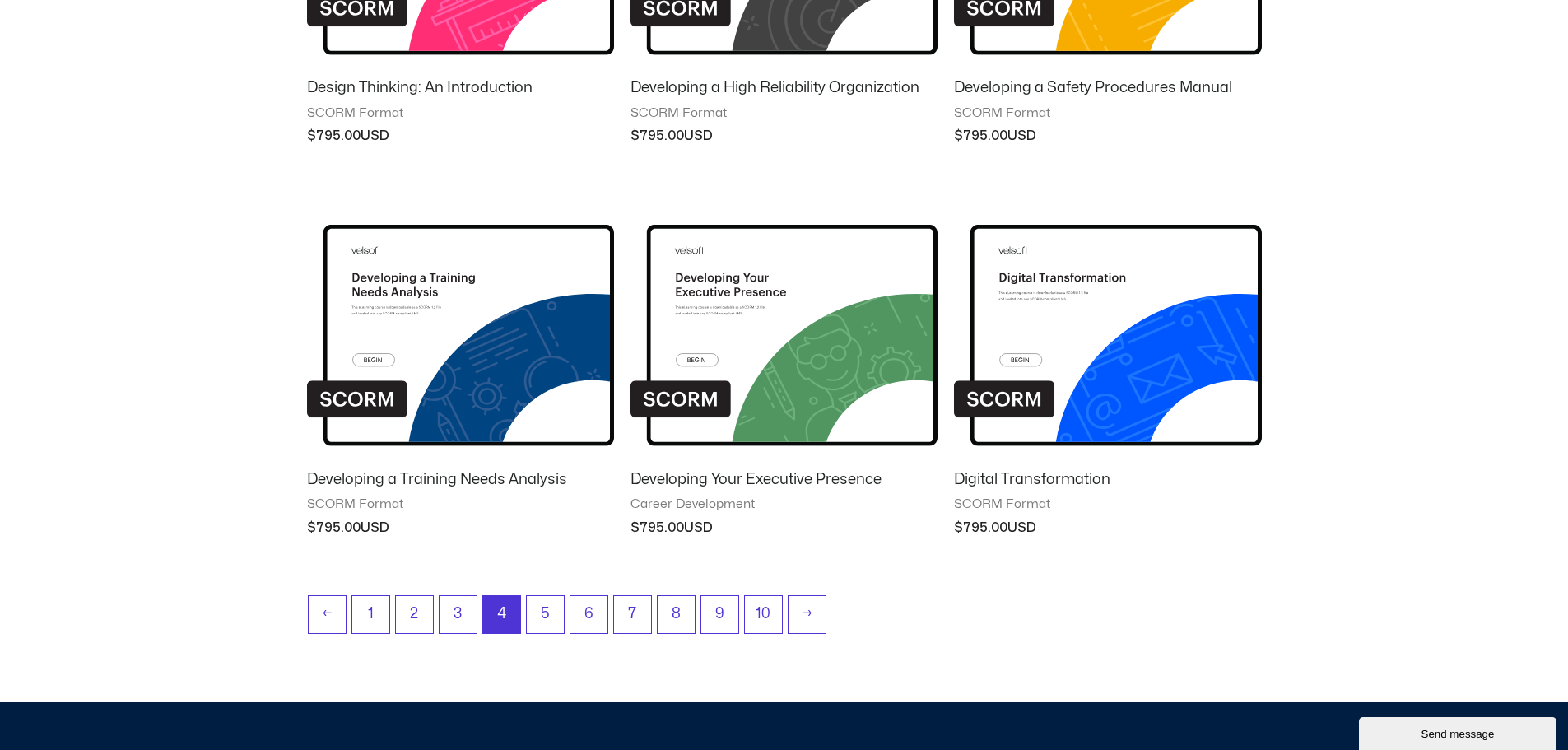
scroll to position [1317, 0]
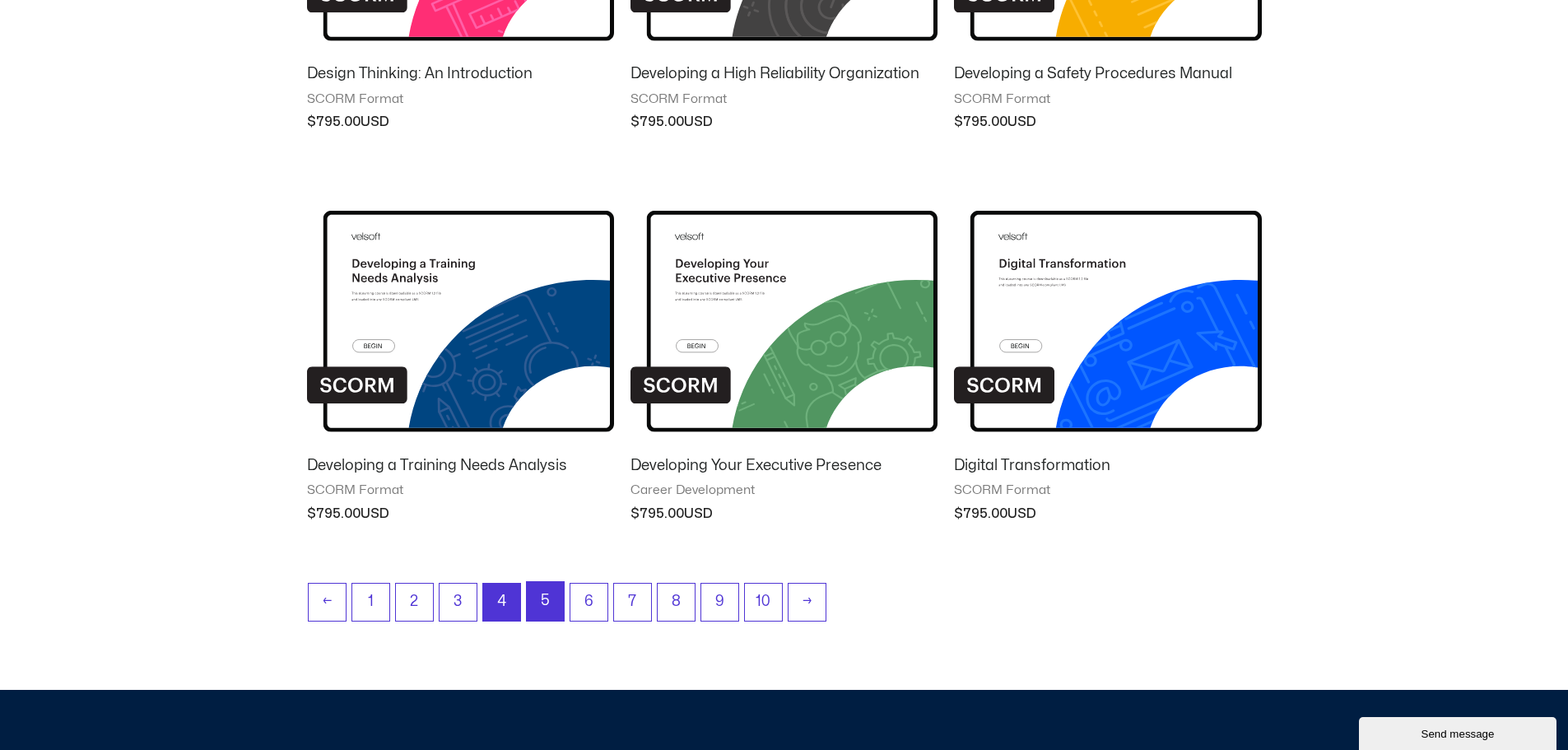
click at [542, 594] on link "5" at bounding box center [545, 601] width 37 height 39
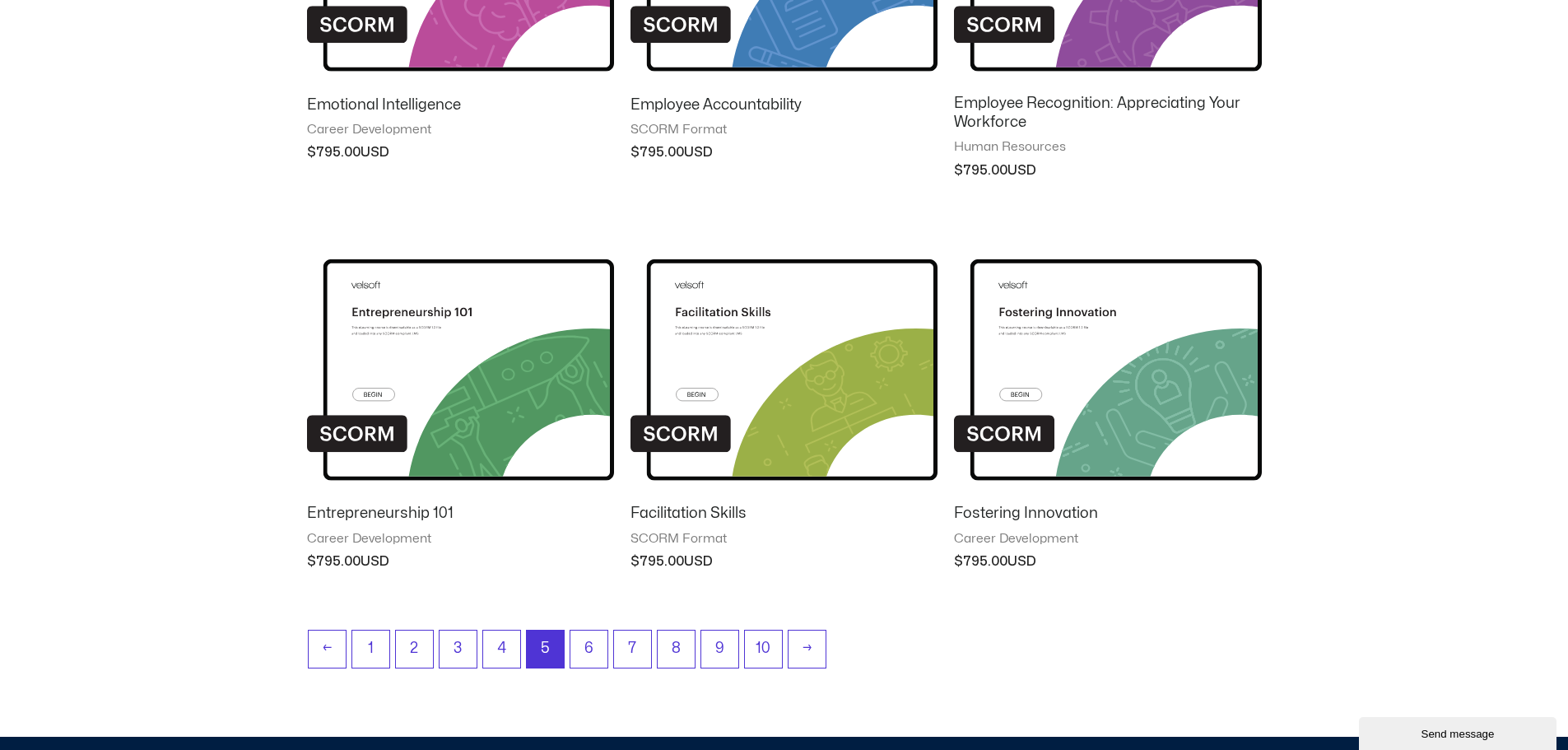
scroll to position [1317, 0]
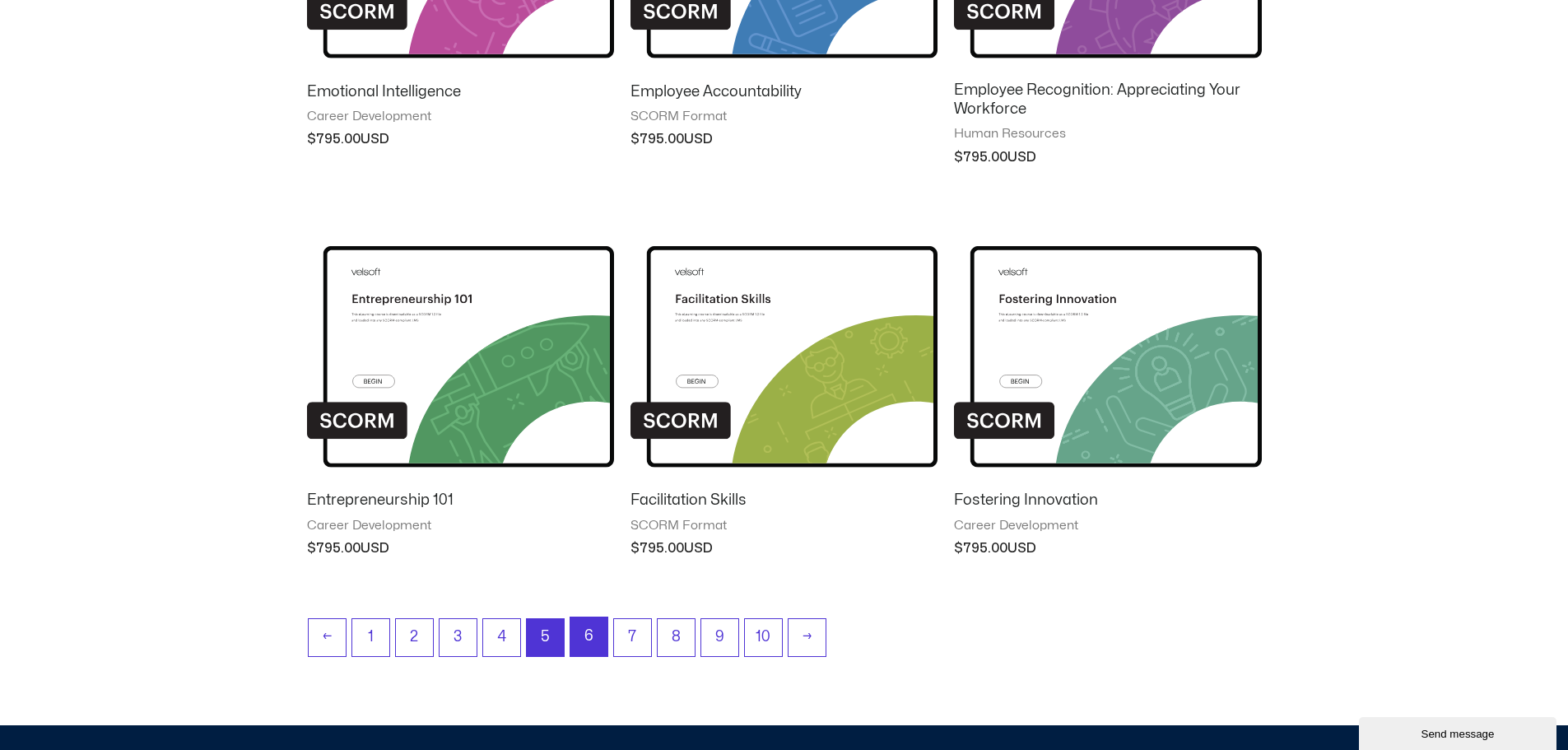
click at [584, 635] on link "6" at bounding box center [588, 637] width 37 height 39
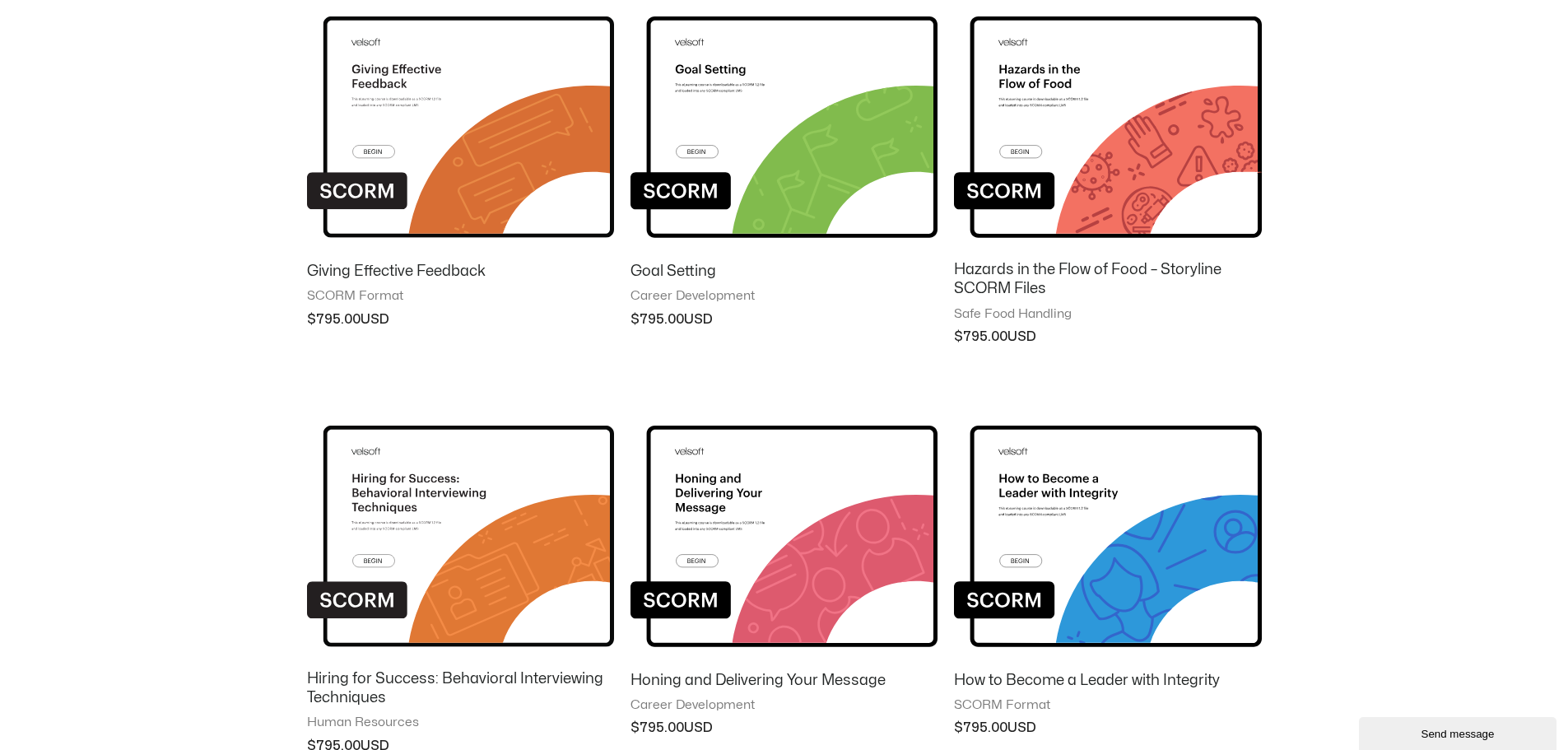
scroll to position [823, 0]
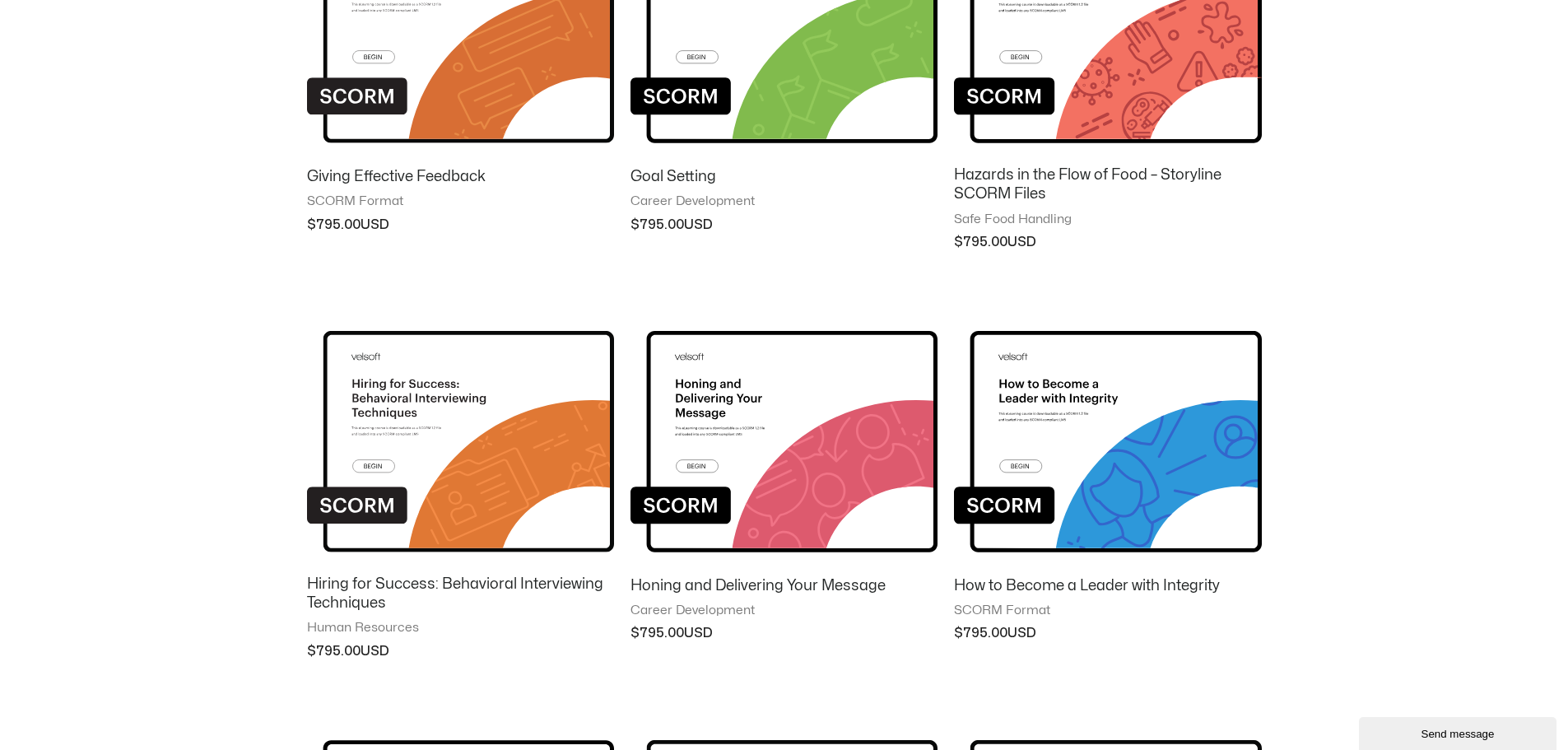
click at [746, 424] on img at bounding box center [784, 428] width 308 height 267
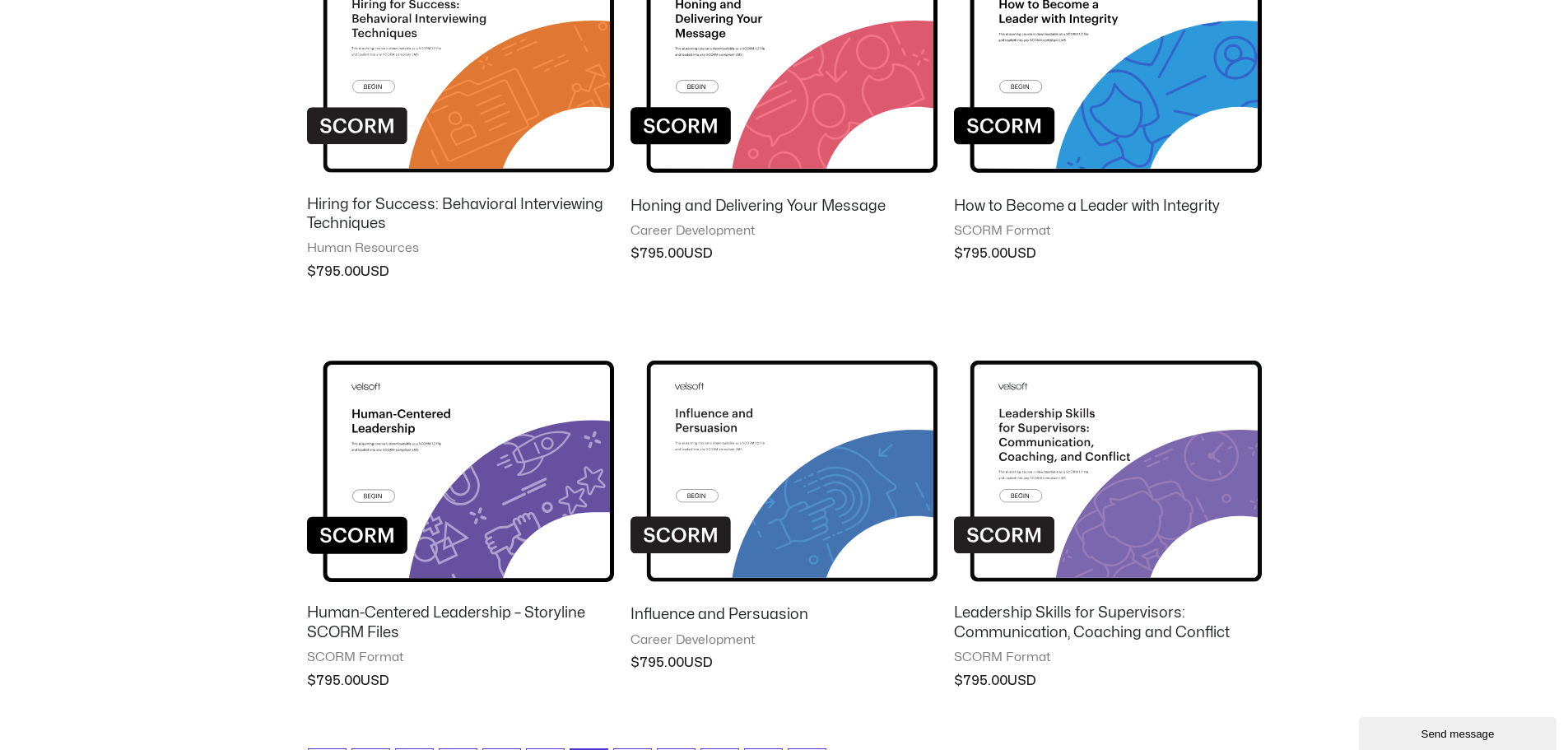
scroll to position [1317, 0]
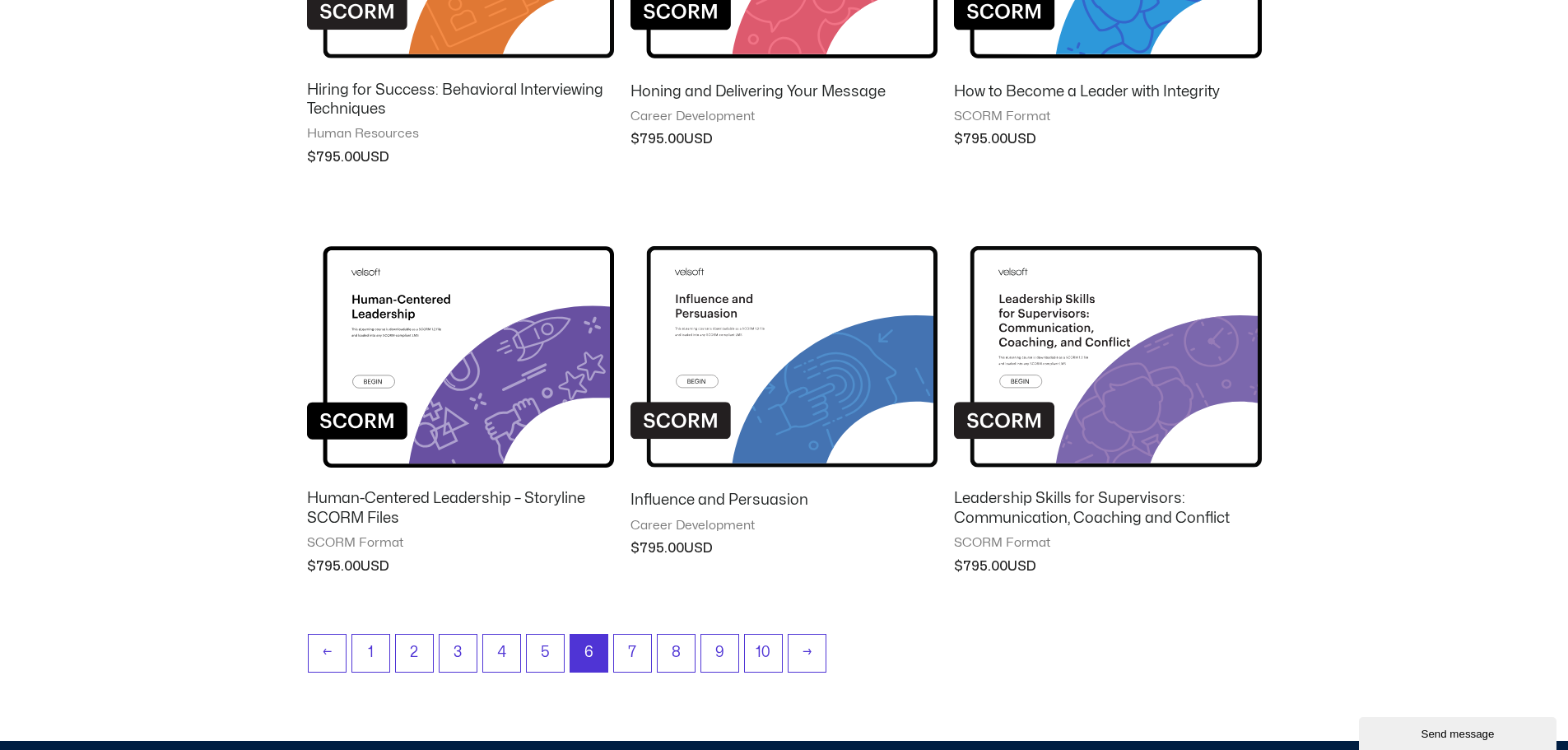
click at [1049, 338] on img at bounding box center [1107, 344] width 308 height 267
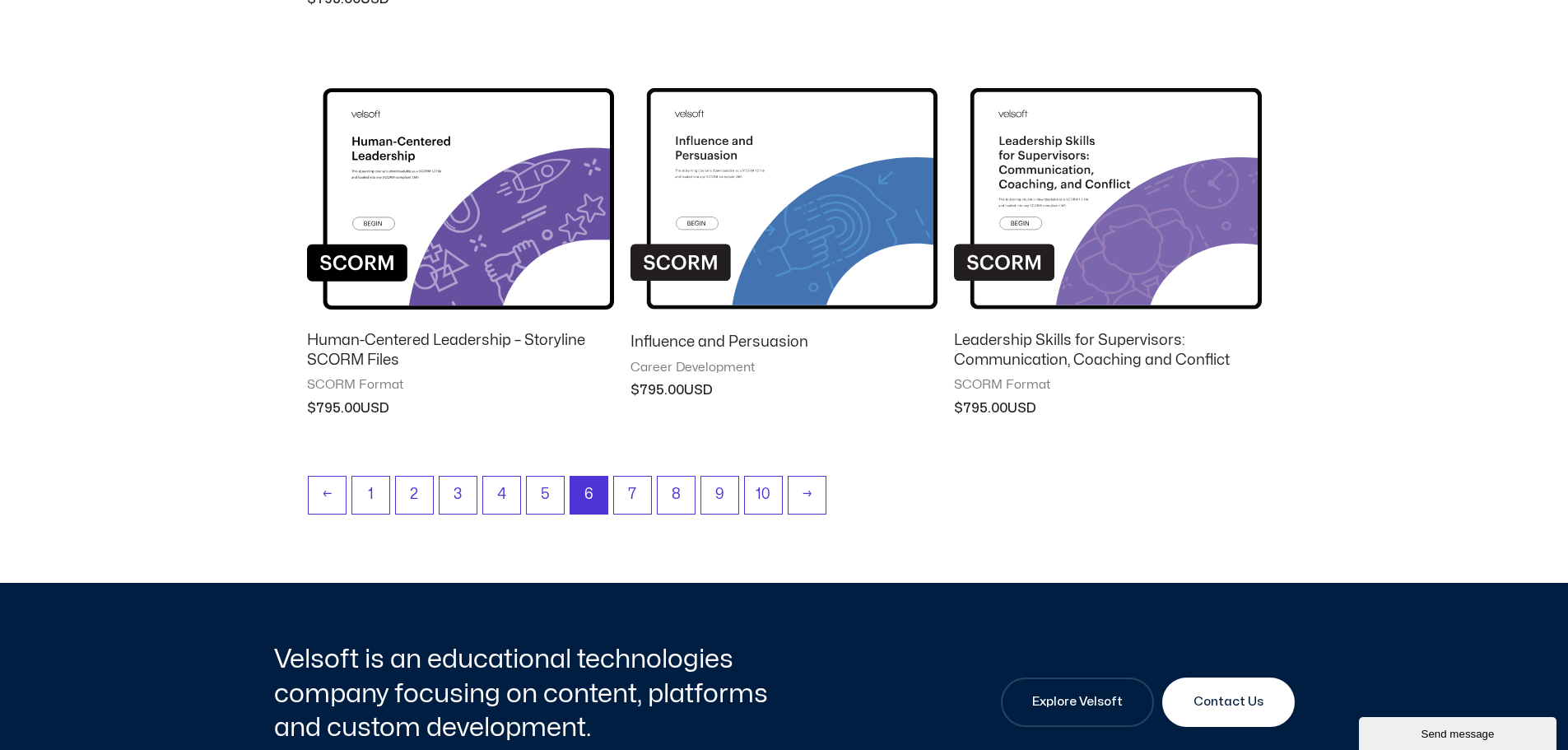
scroll to position [1482, 0]
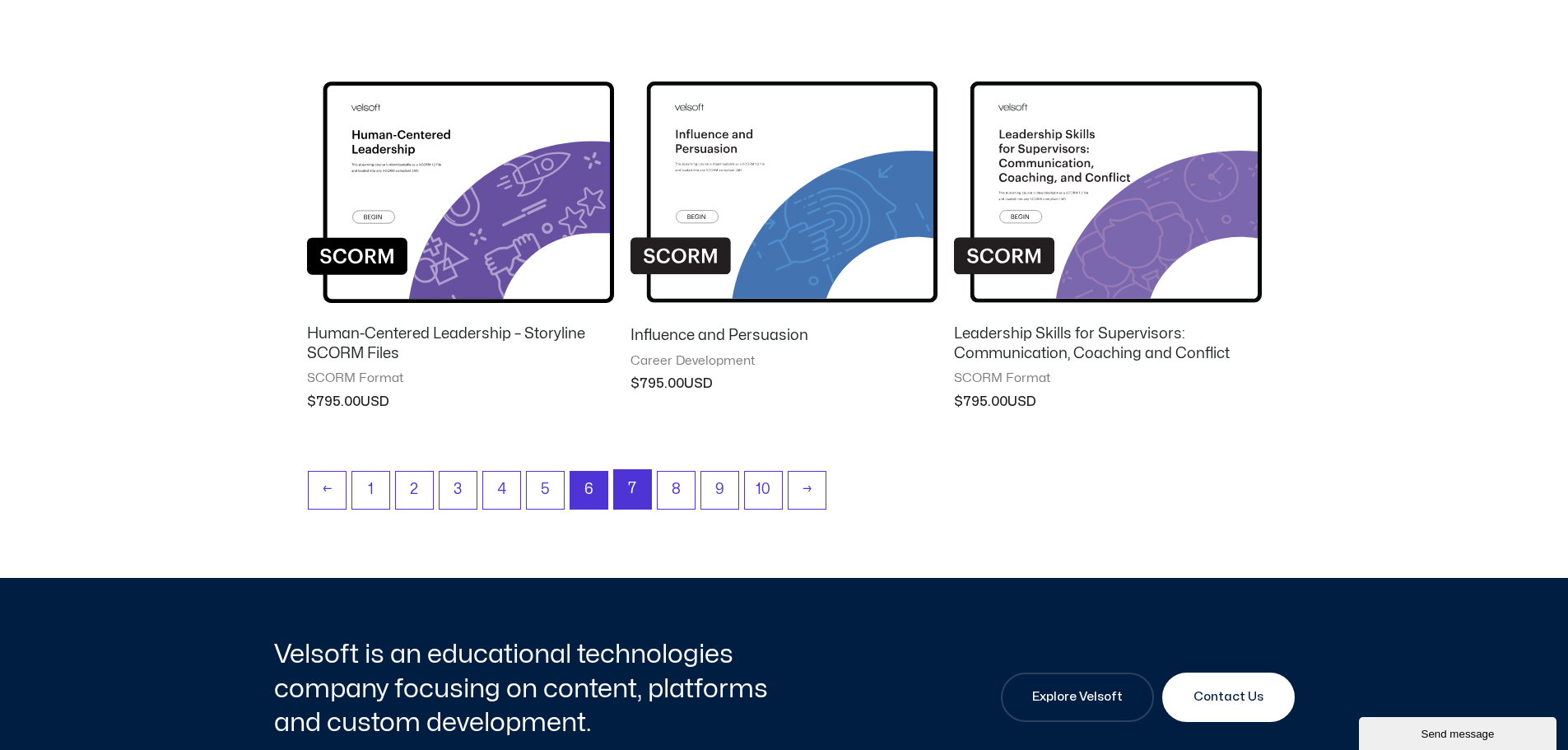
click at [631, 486] on link "7" at bounding box center [632, 489] width 37 height 39
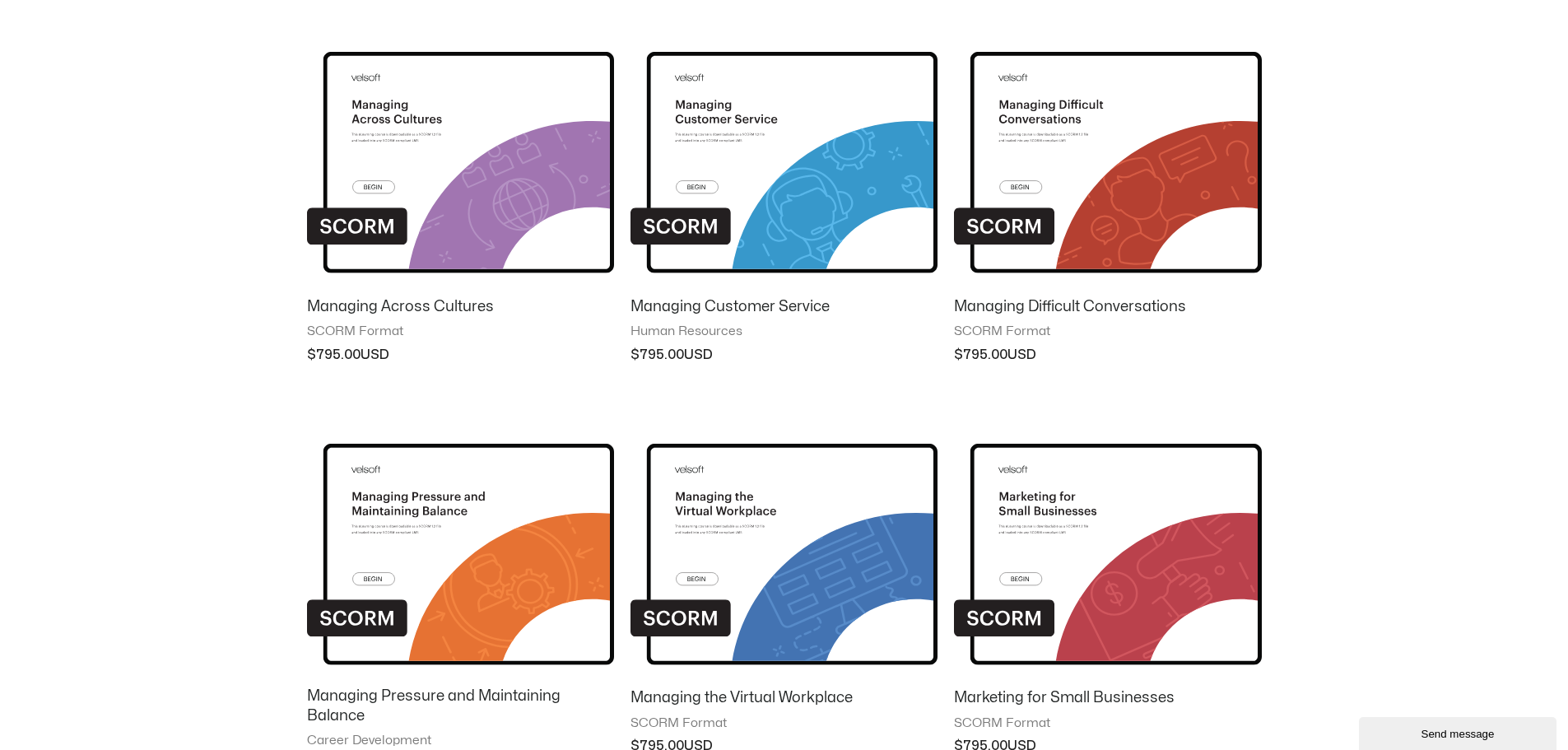
scroll to position [659, 0]
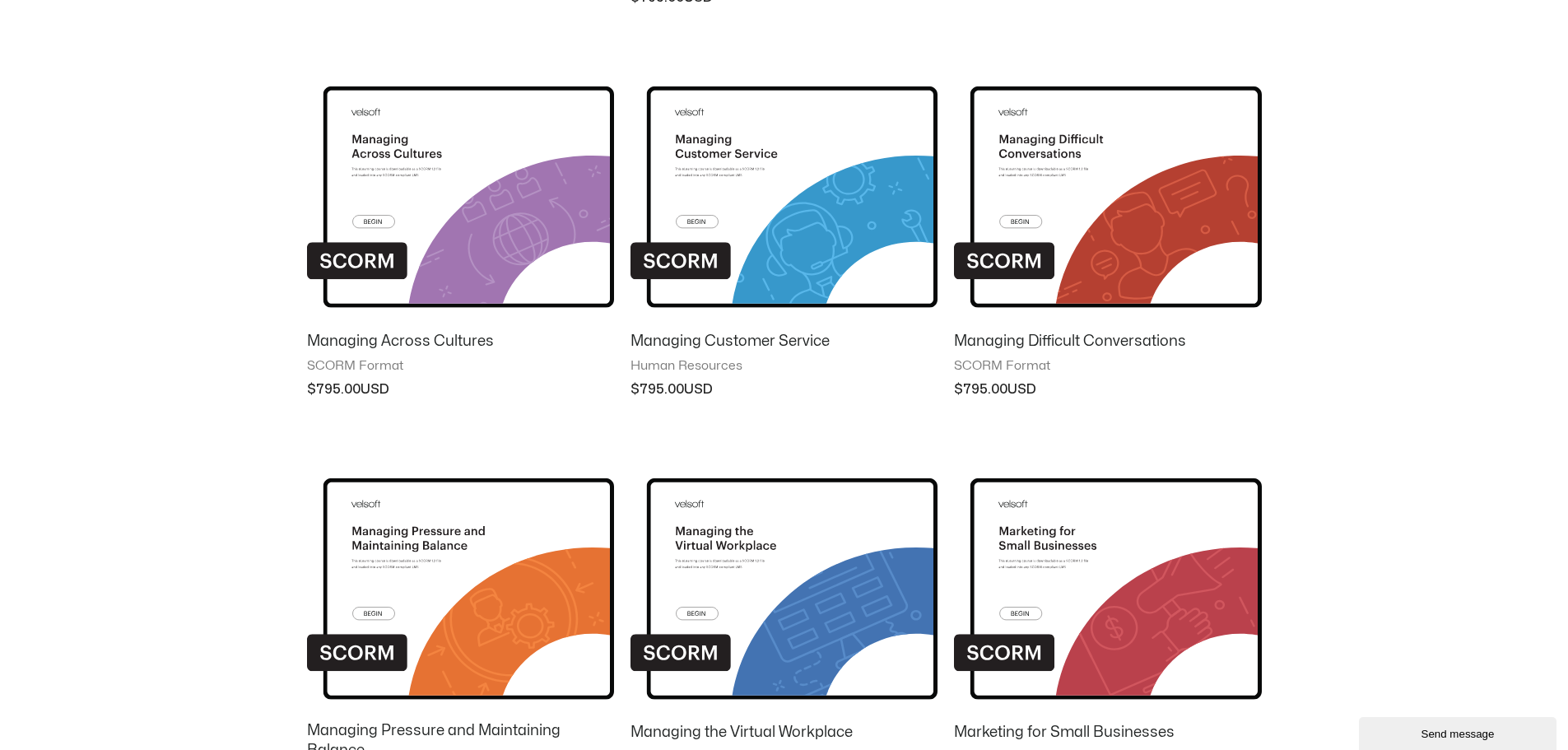
click at [1097, 174] on img at bounding box center [1107, 184] width 308 height 267
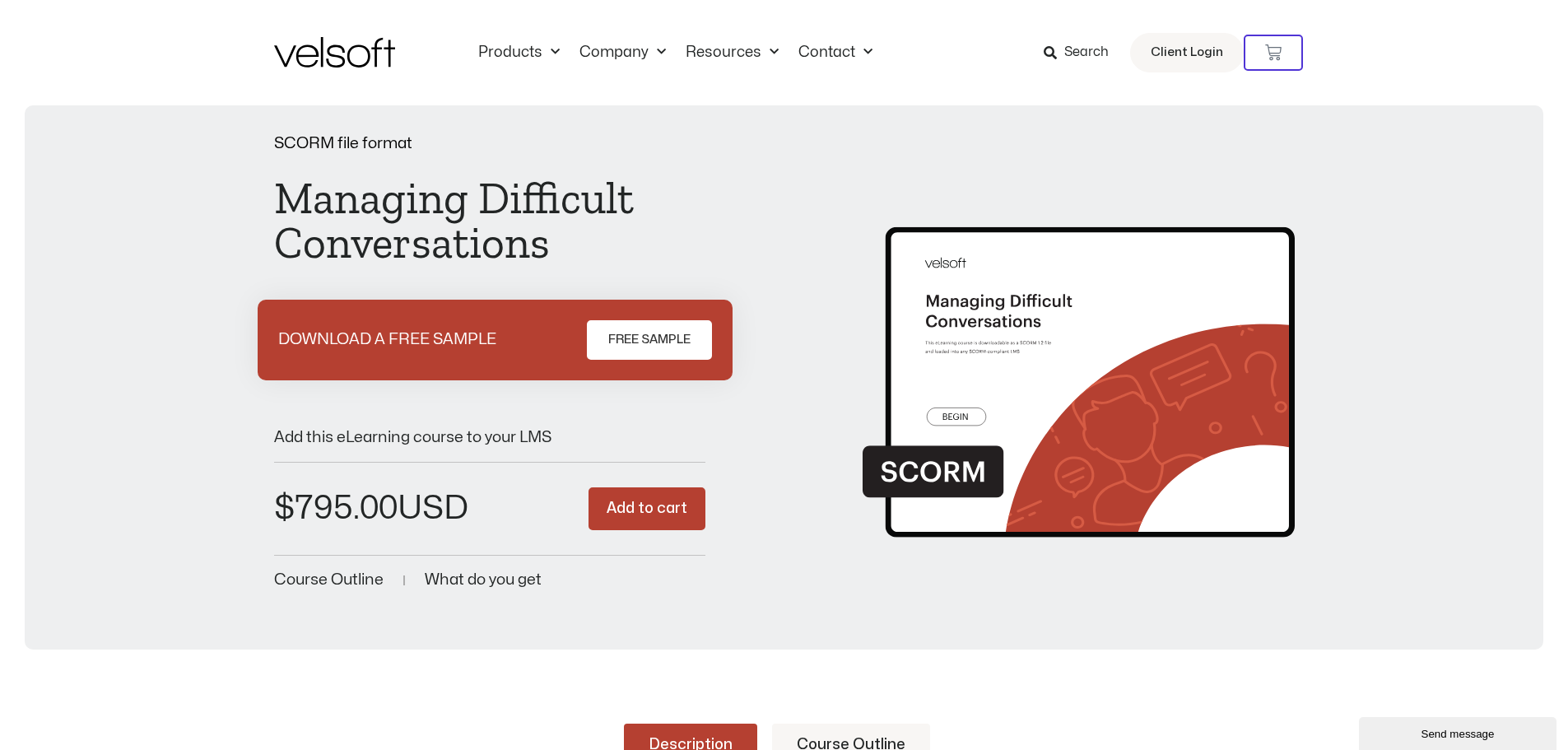
click at [1067, 386] on img at bounding box center [1079, 364] width 432 height 376
drag, startPoint x: 801, startPoint y: 377, endPoint x: 793, endPoint y: 359, distance: 19.7
click at [801, 373] on div "SCORM file format Managing Difficult Conversations DOWNLOAD A FREE SAMPLE FREE …" at bounding box center [784, 365] width 1021 height 457
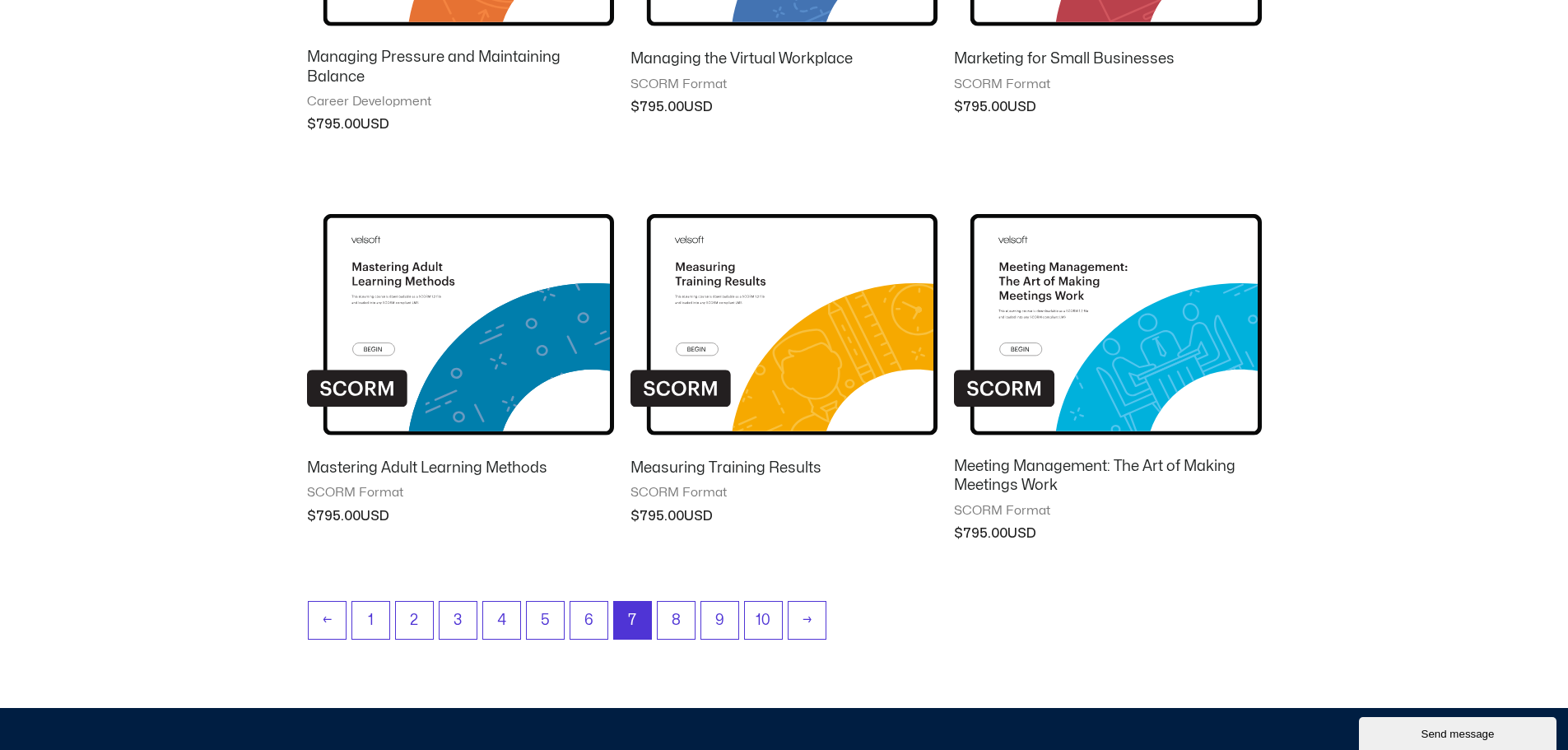
scroll to position [1399, 0]
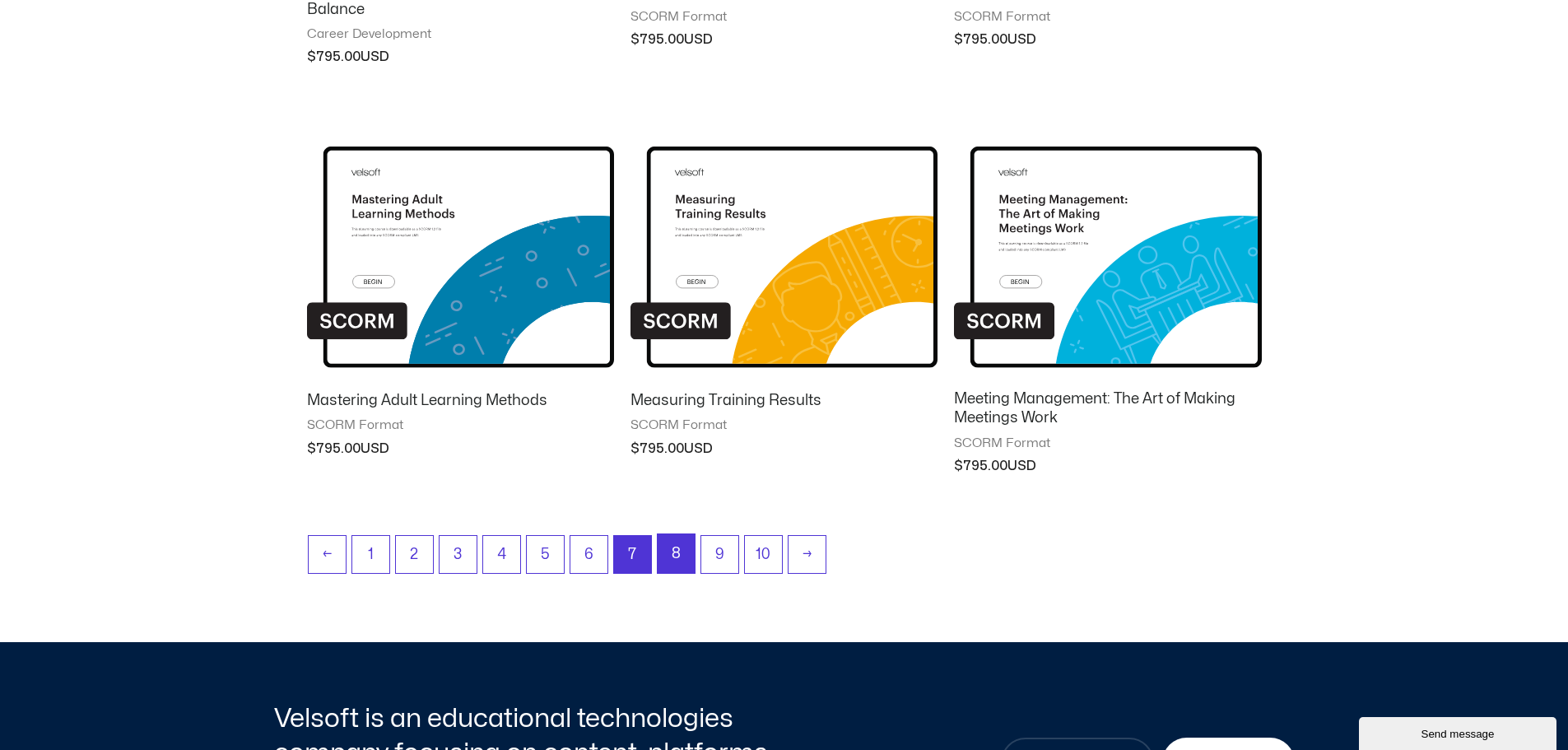
click at [678, 548] on link "8" at bounding box center [676, 553] width 37 height 39
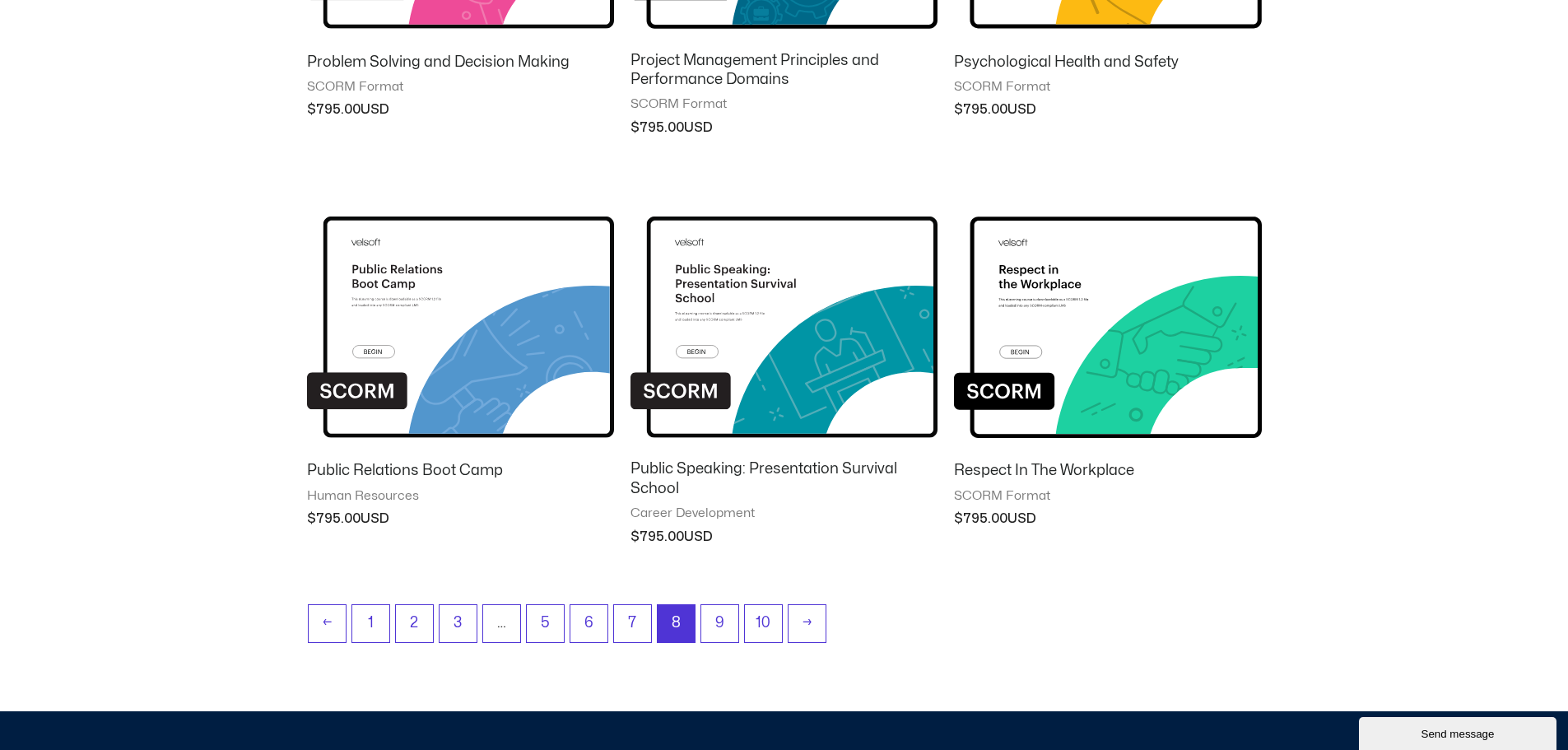
scroll to position [1399, 0]
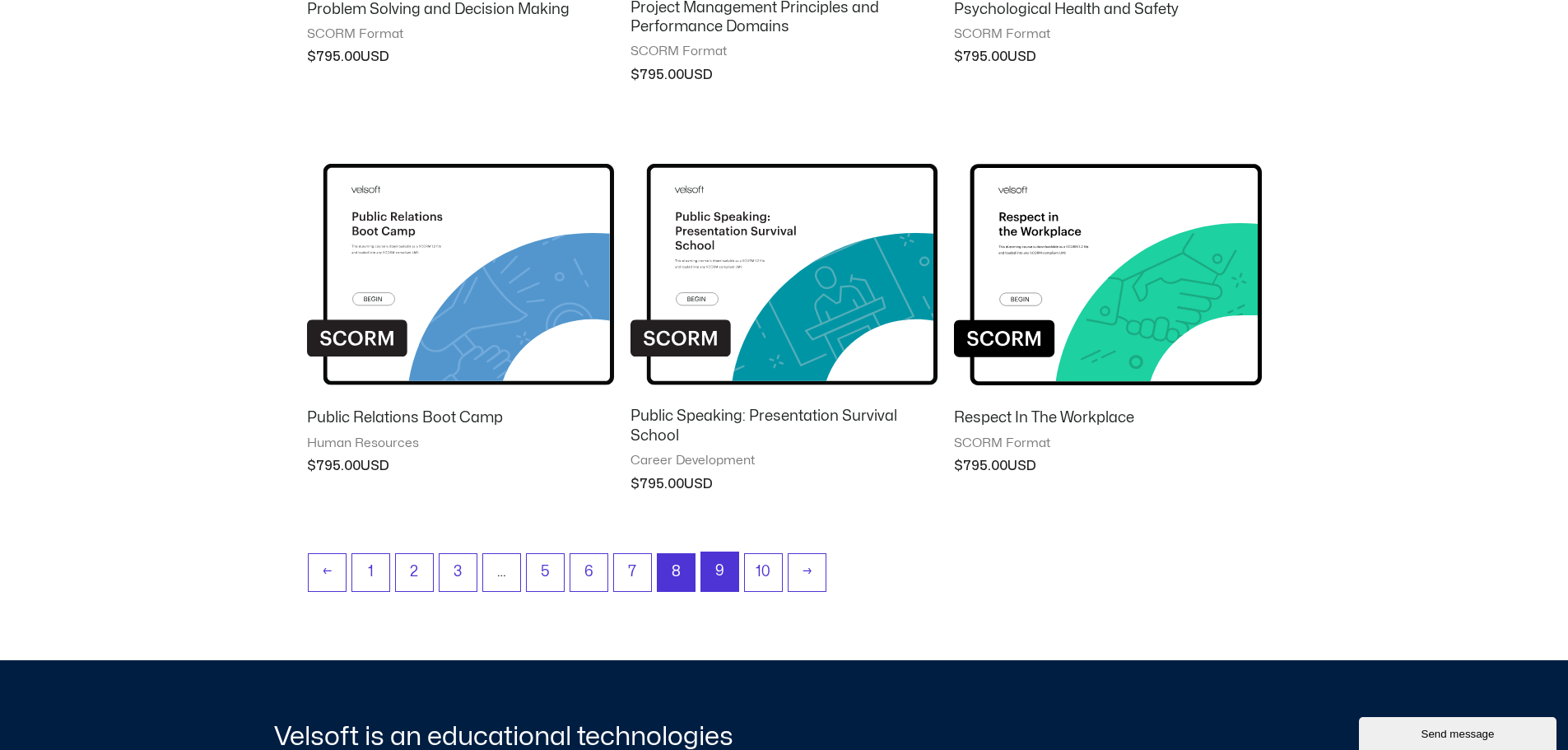
click at [720, 567] on link "9" at bounding box center [720, 571] width 37 height 39
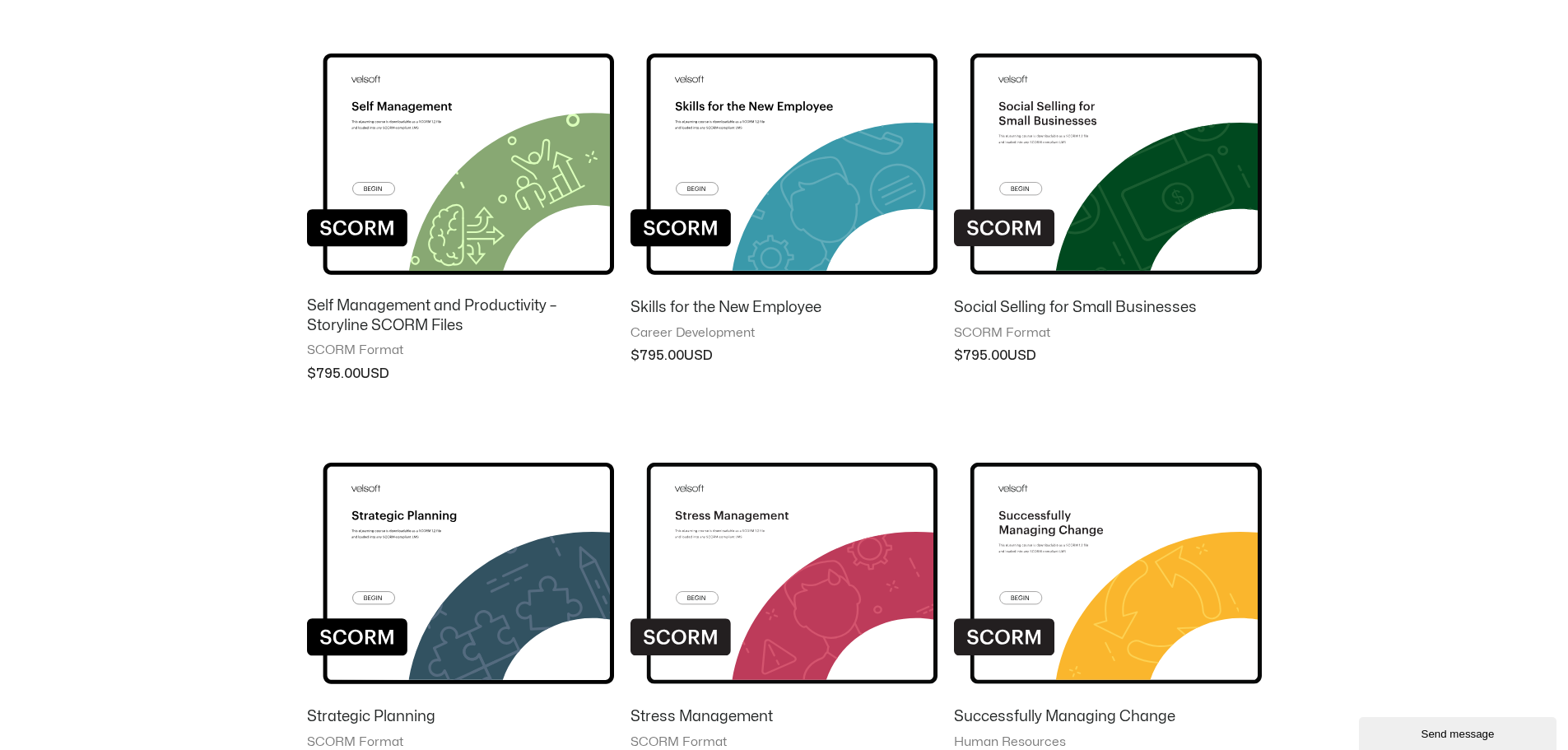
scroll to position [659, 0]
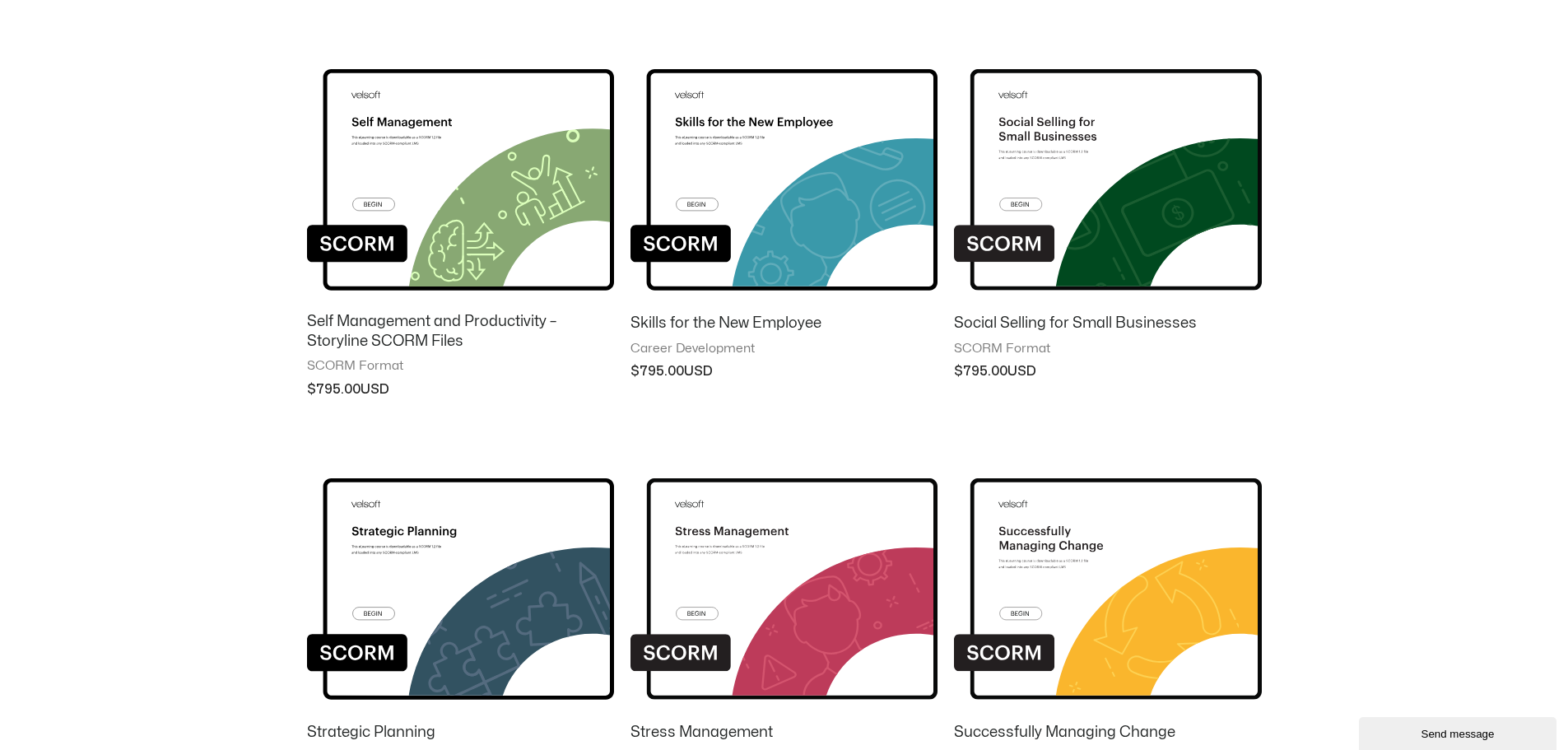
click at [771, 187] on img at bounding box center [784, 167] width 308 height 267
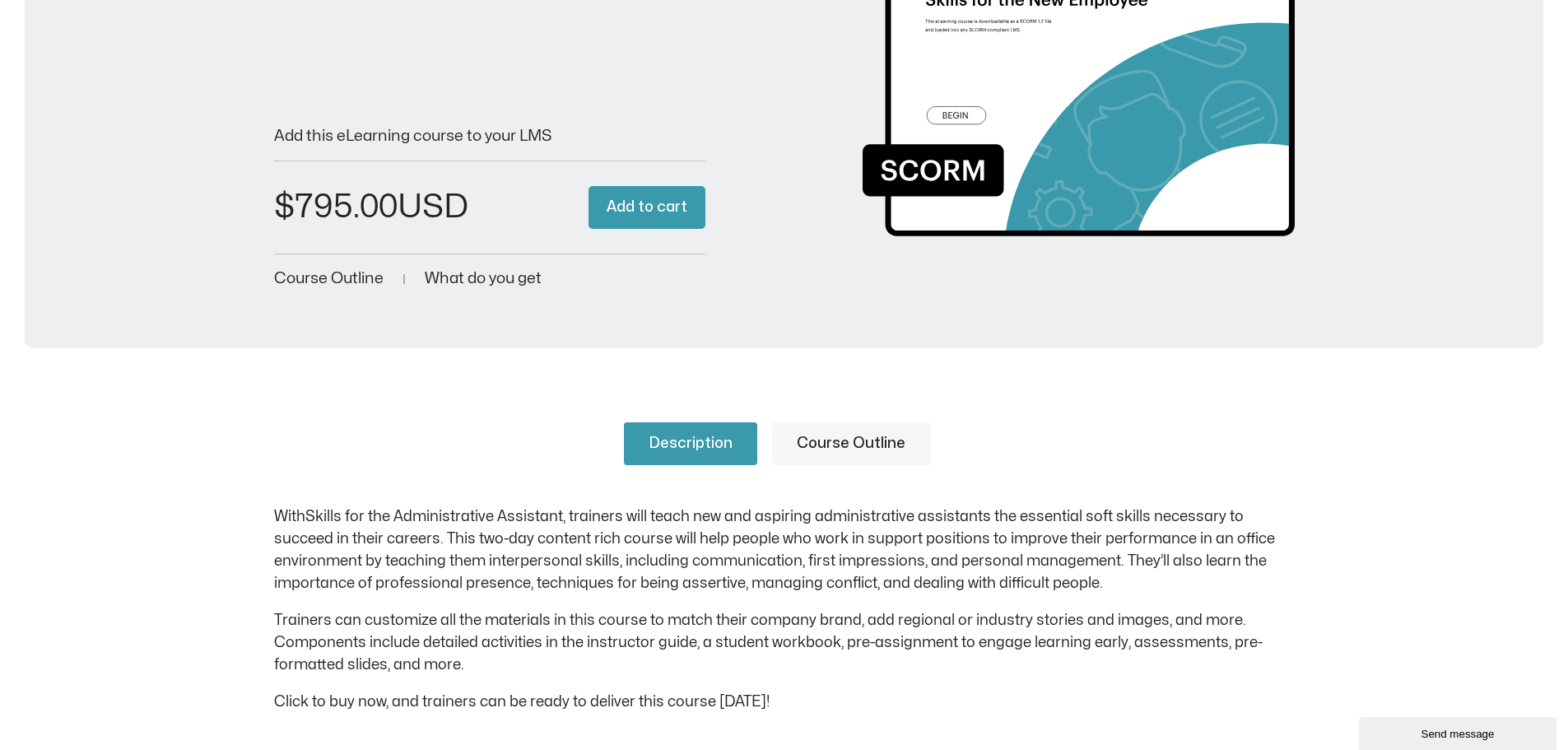
scroll to position [411, 0]
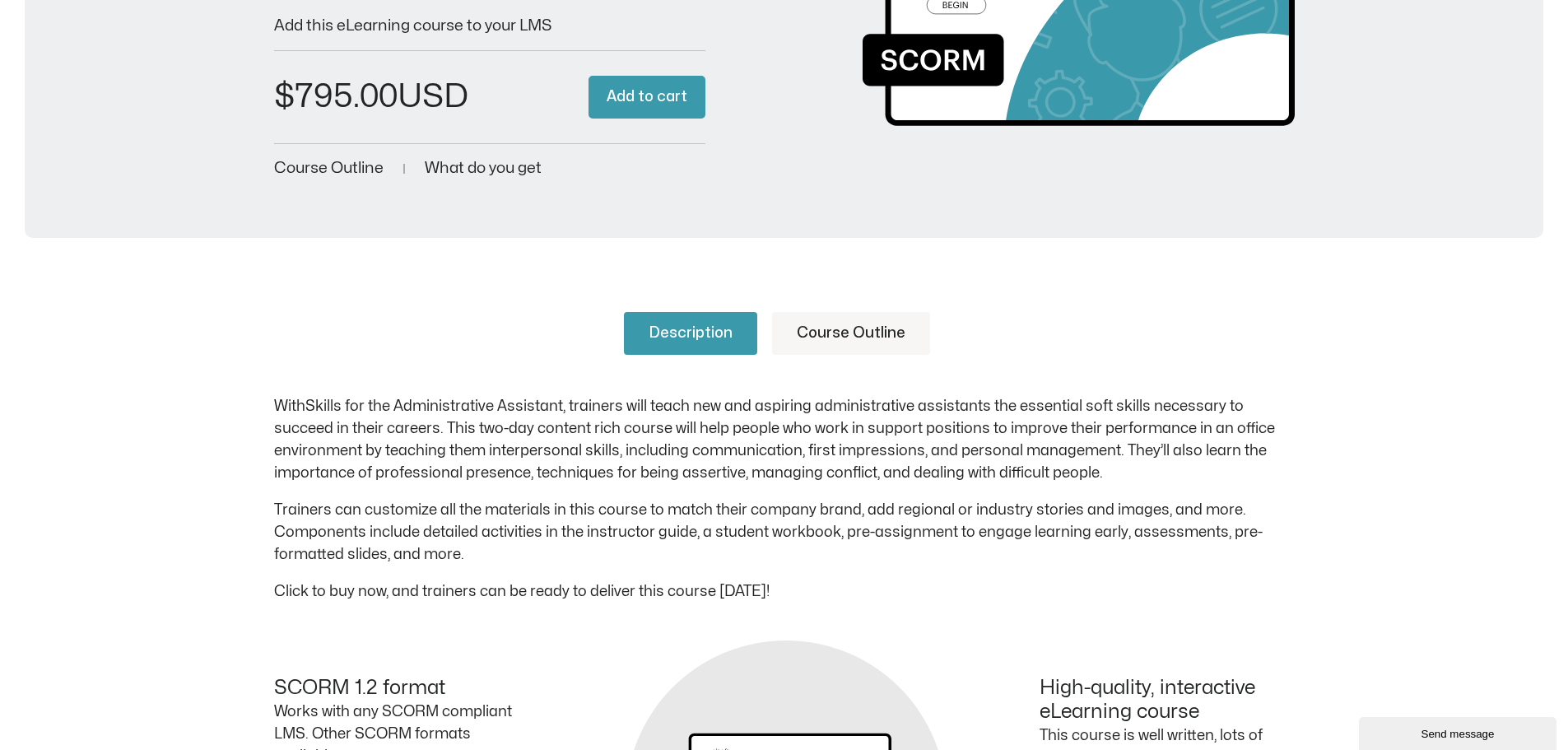
click at [835, 332] on link "Course Outline" at bounding box center [851, 333] width 158 height 43
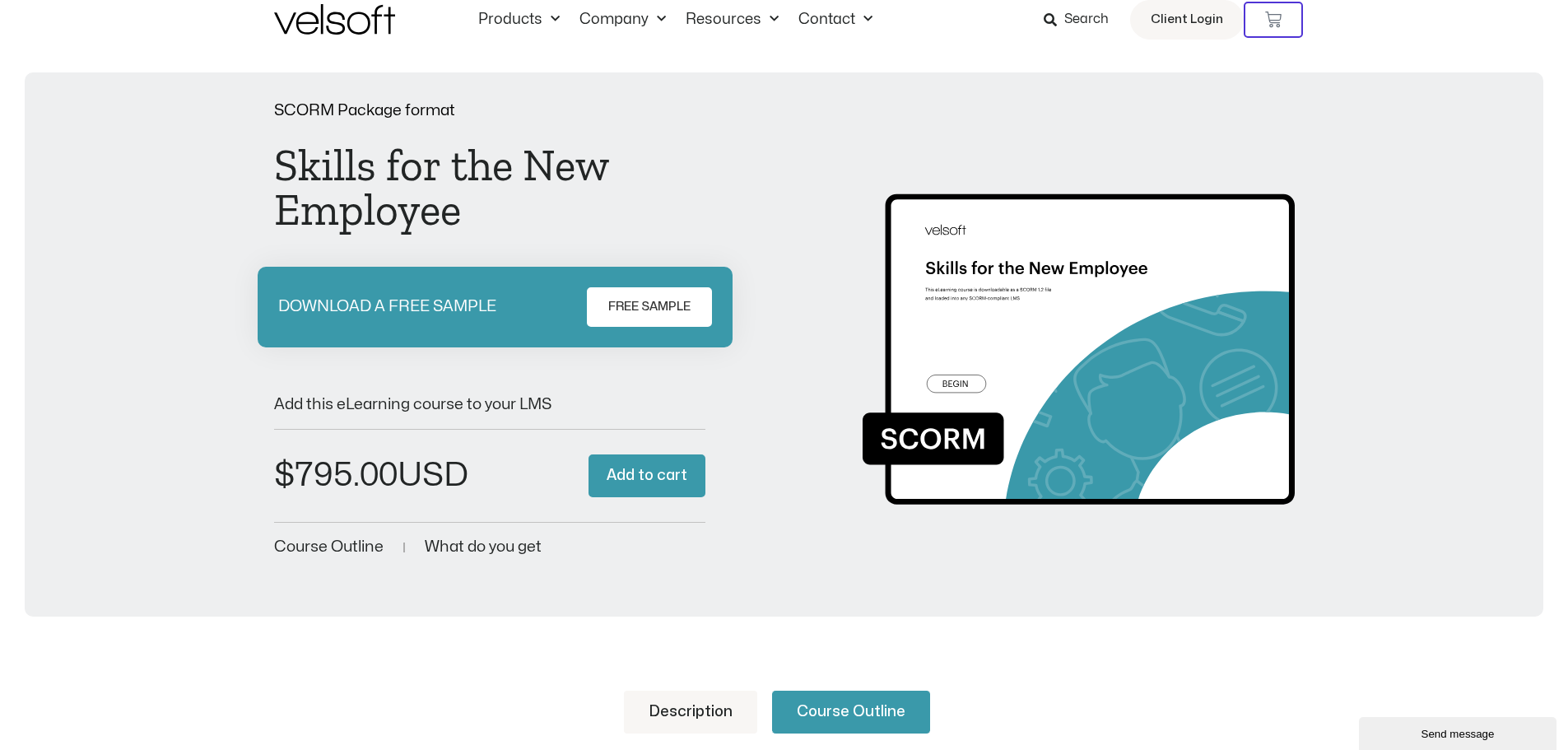
scroll to position [0, 0]
